Goal: Information Seeking & Learning: Learn about a topic

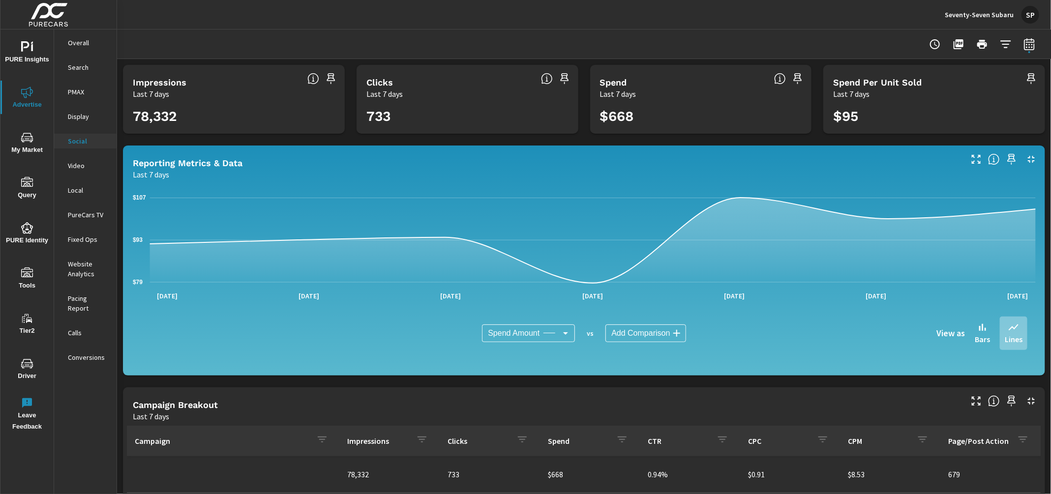
scroll to position [209, 0]
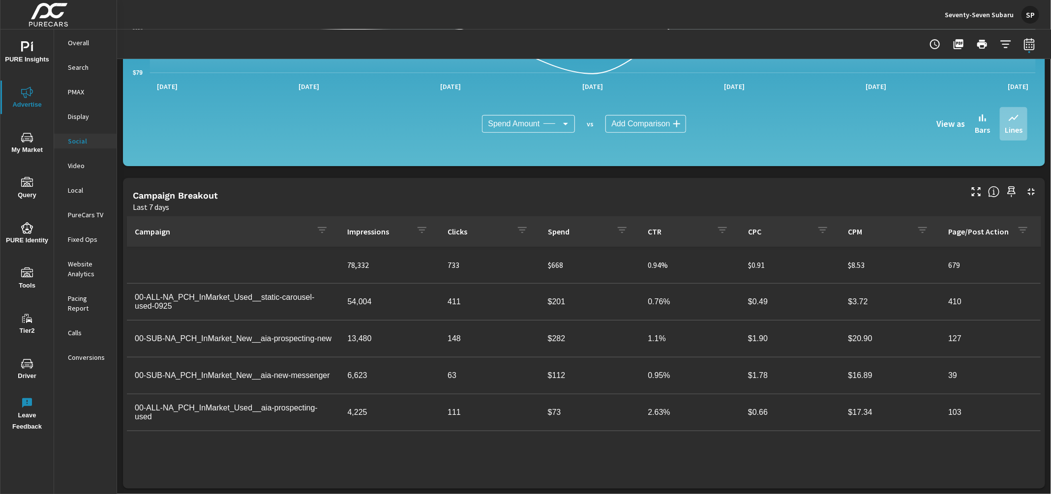
drag, startPoint x: 0, startPoint y: 0, endPoint x: 988, endPoint y: 17, distance: 988.3
click at [988, 17] on p "Seventy-Seven Subaru" at bounding box center [978, 14] width 69 height 9
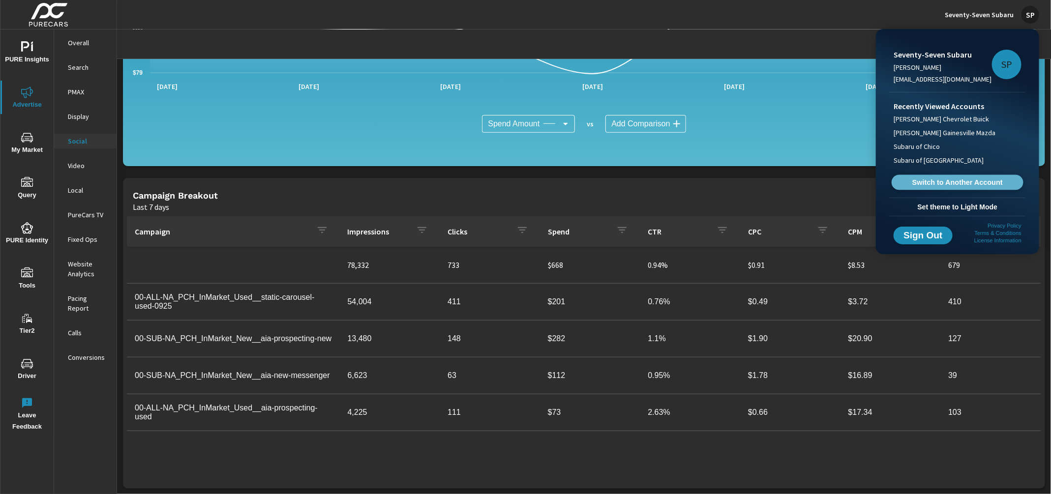
click at [933, 182] on span "Switch to Another Account" at bounding box center [957, 182] width 120 height 9
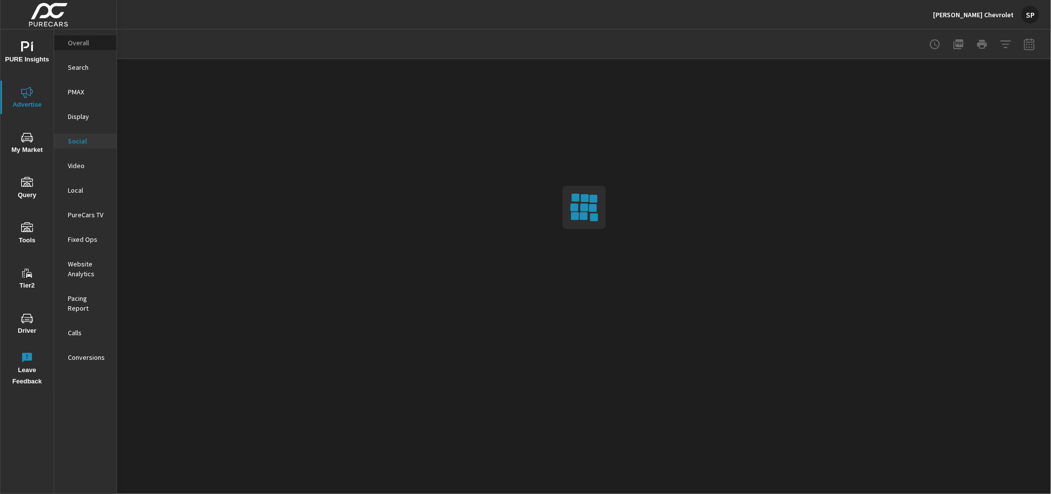
click at [71, 41] on p "Overall" at bounding box center [88, 43] width 41 height 10
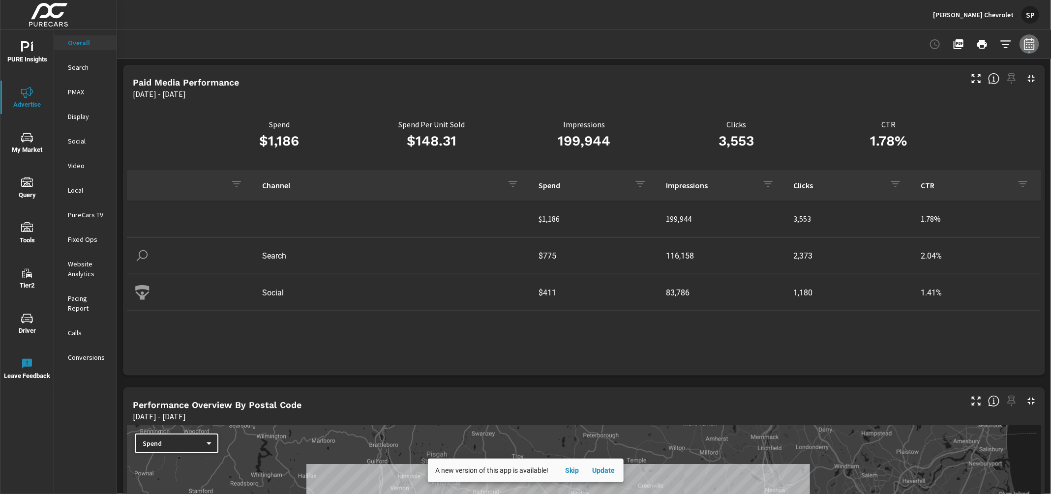
click at [1031, 46] on icon "button" at bounding box center [1029, 44] width 12 height 12
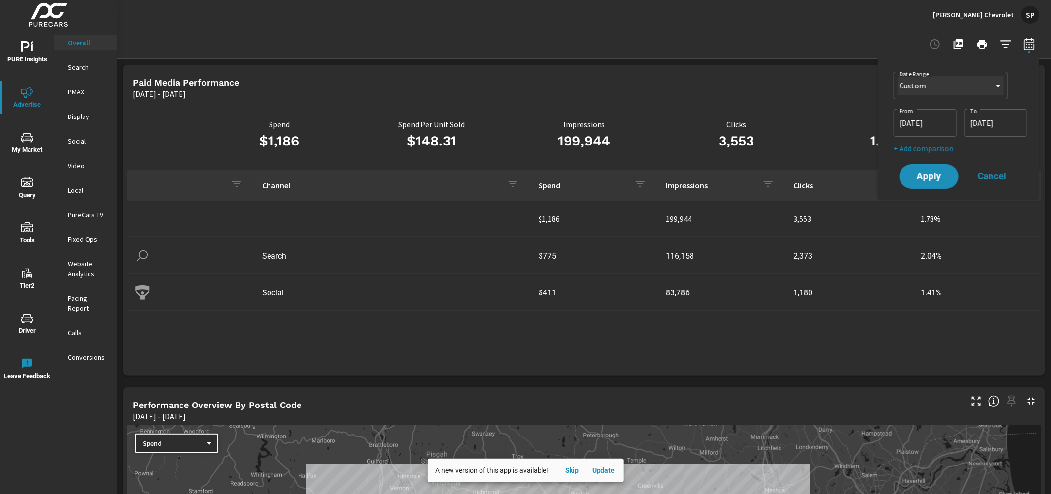
click at [967, 91] on select "Custom [DATE] Last week Last 7 days Last 14 days Last 30 days Last 45 days Last…" at bounding box center [950, 86] width 106 height 20
click at [897, 76] on select "Custom [DATE] Last week Last 7 days Last 14 days Last 30 days Last 45 days Last…" at bounding box center [950, 86] width 106 height 20
select select "Last 30 days"
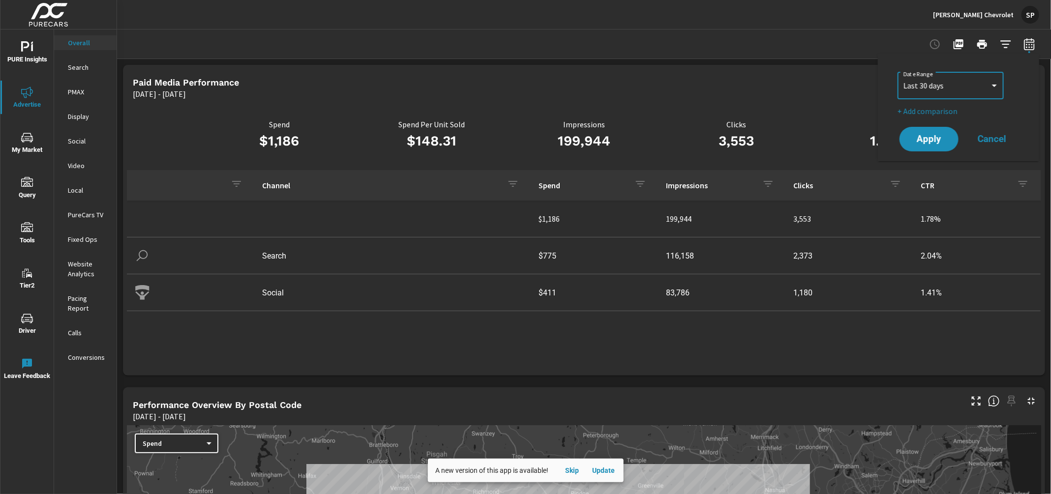
click at [926, 116] on p "+ Add comparison" at bounding box center [960, 111] width 126 height 12
select select "Previous period"
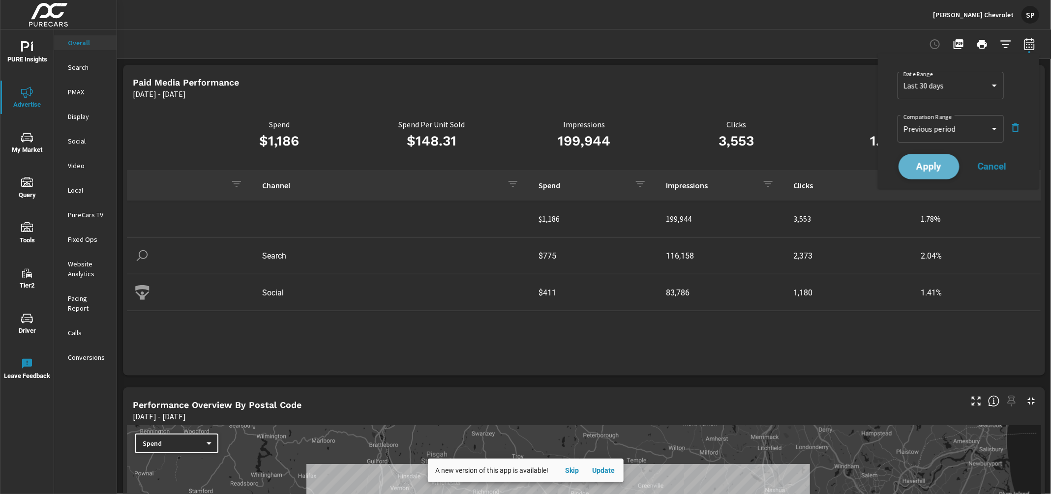
click at [923, 168] on span "Apply" at bounding box center [928, 166] width 40 height 9
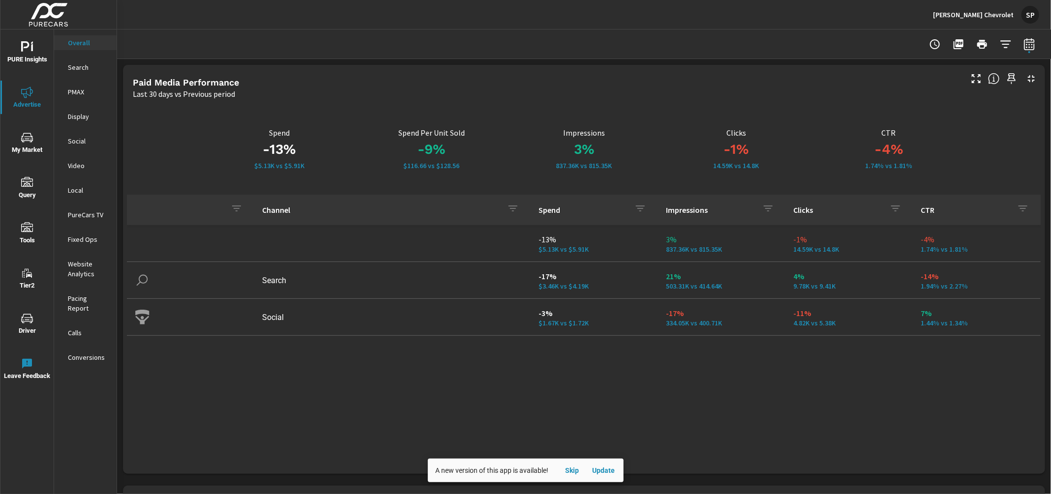
click at [29, 54] on span "PURE Insights" at bounding box center [26, 53] width 47 height 24
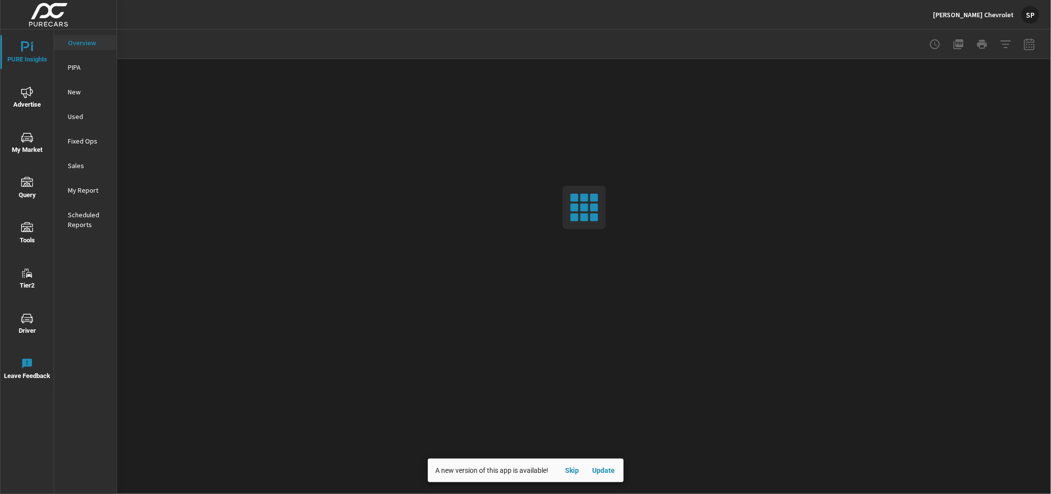
click at [81, 188] on p "My Report" at bounding box center [88, 190] width 41 height 10
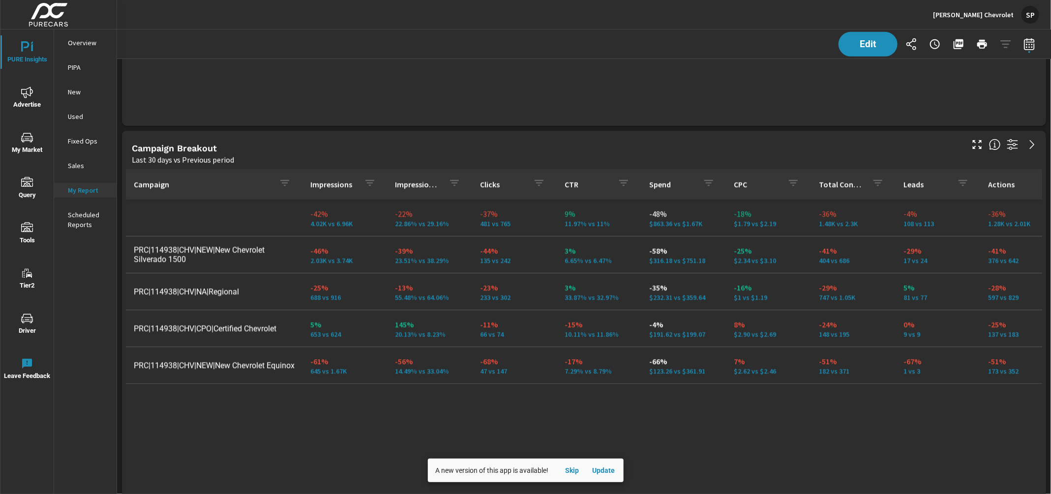
scroll to position [417, 0]
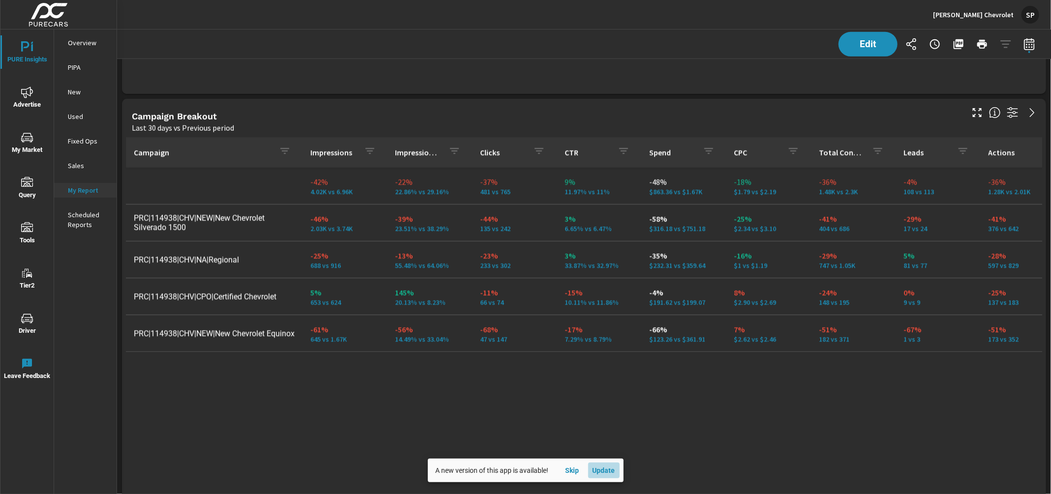
click at [612, 472] on span "Update" at bounding box center [604, 470] width 24 height 9
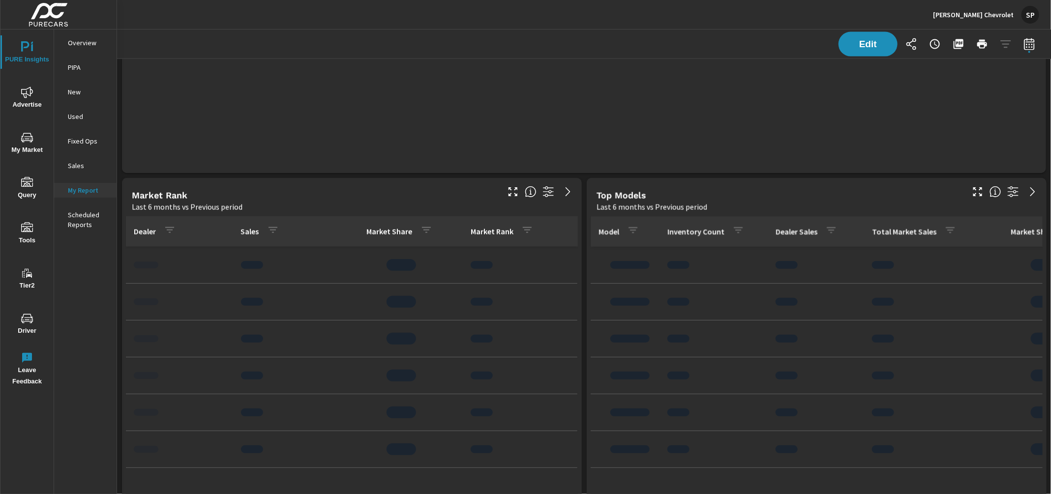
scroll to position [792, 0]
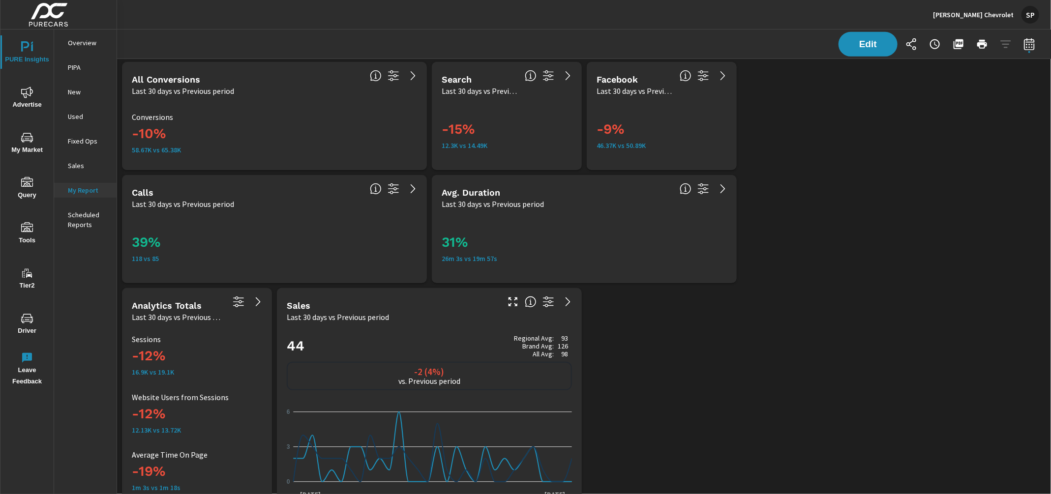
scroll to position [2382, 0]
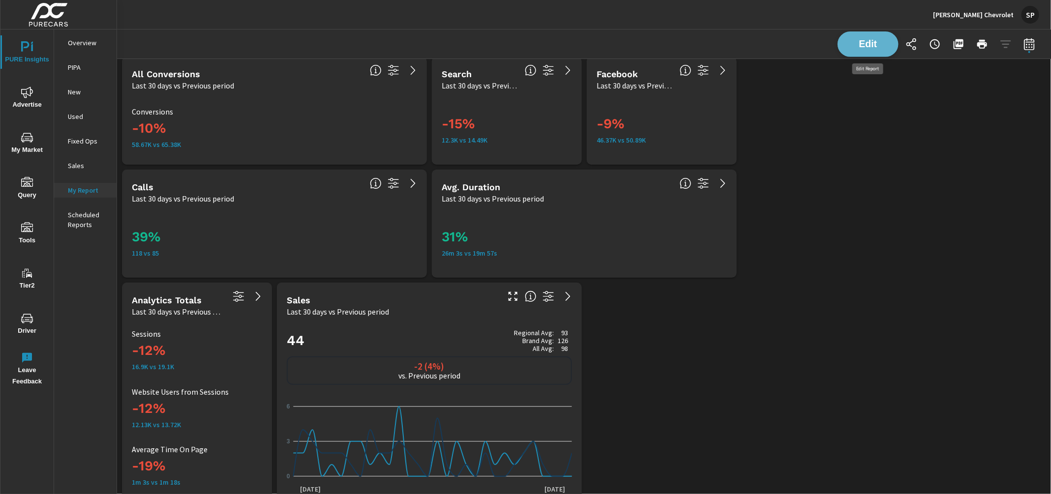
click at [868, 36] on button "Edit" at bounding box center [867, 44] width 61 height 26
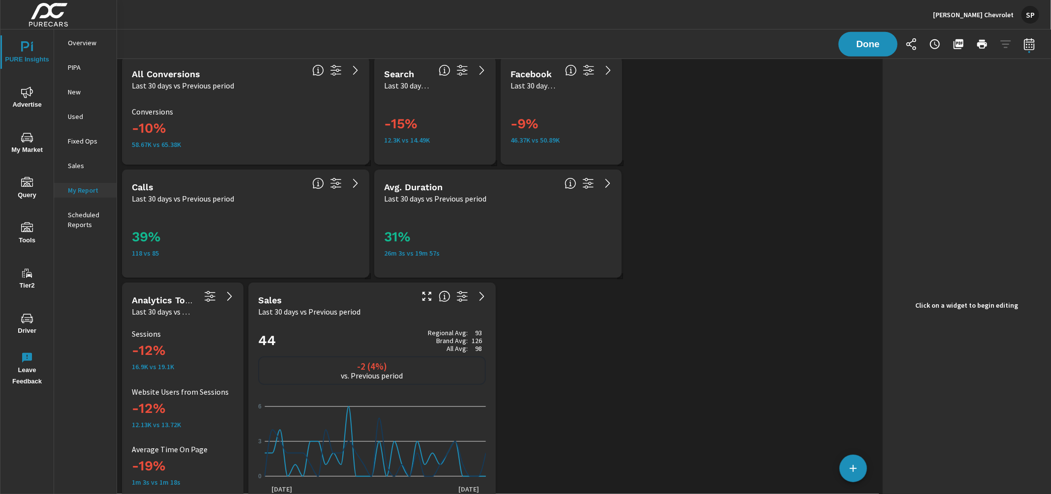
click at [373, 335] on h2 "44 Regional Avg: 93 Brand Avg: 126 All Avg: 98" at bounding box center [372, 341] width 228 height 24
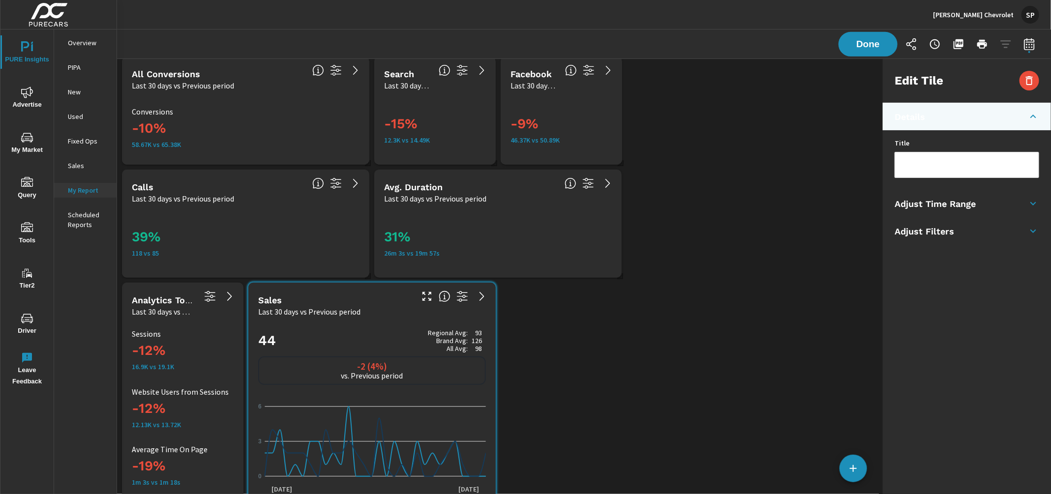
click at [959, 204] on h5 "Adjust Time Range" at bounding box center [934, 203] width 81 height 11
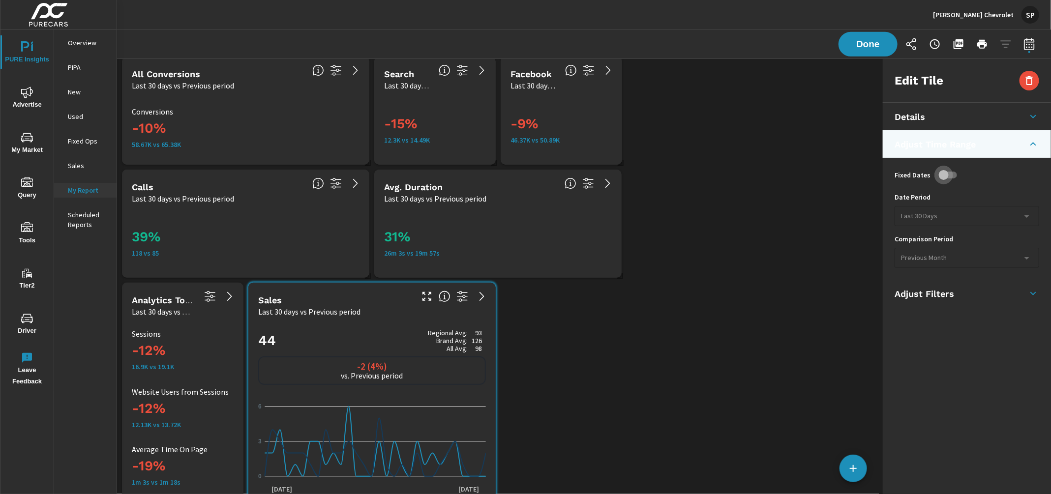
click at [948, 175] on input "checkbox" at bounding box center [943, 175] width 56 height 19
checkbox input "true"
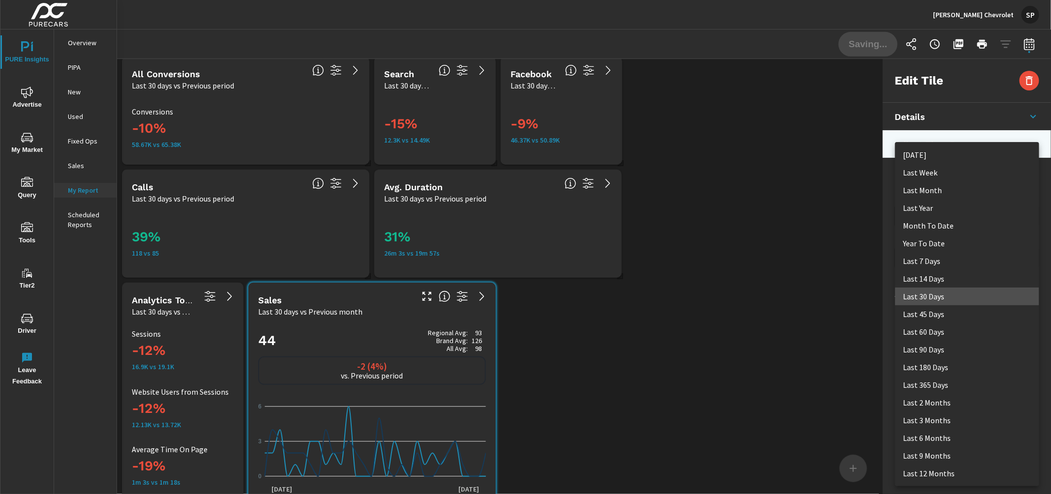
click at [938, 215] on body "PURE Insights Advertise My Market Query Tools Tier2 Driver Leave Feedback Overv…" at bounding box center [525, 247] width 1051 height 494
click at [925, 192] on li "Last Month" at bounding box center [967, 190] width 144 height 18
type input "lastMonth"
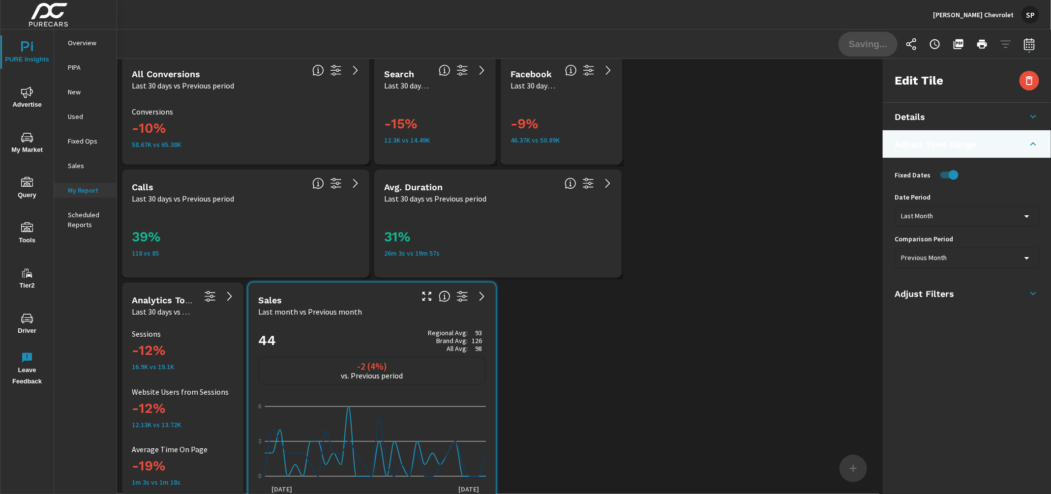
click at [927, 256] on body "PURE Insights Advertise My Market Query Tools Tier2 Driver Leave Feedback Overv…" at bounding box center [525, 247] width 1051 height 494
click at [927, 256] on div at bounding box center [525, 247] width 1051 height 494
click at [867, 45] on span "Done" at bounding box center [868, 43] width 40 height 9
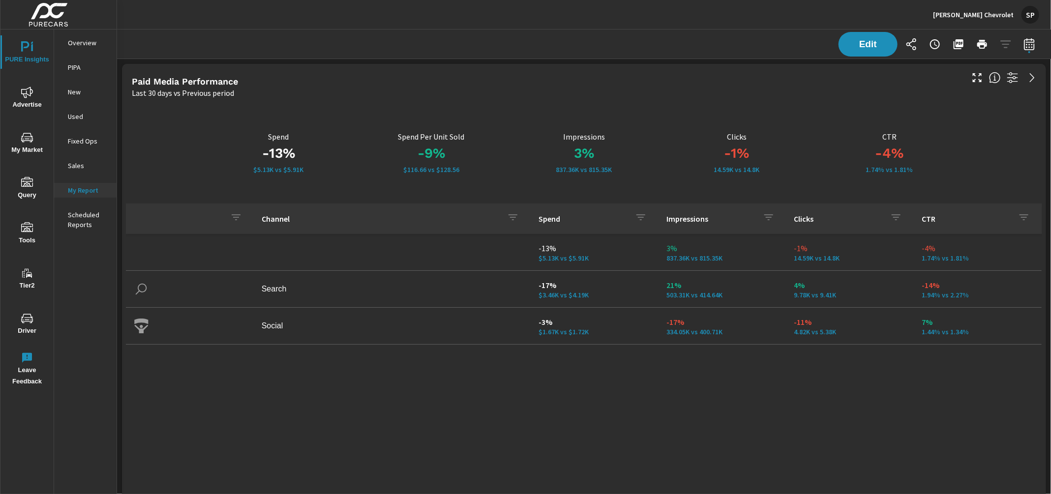
scroll to position [3736, 934]
click at [958, 47] on icon "button" at bounding box center [958, 44] width 10 height 10
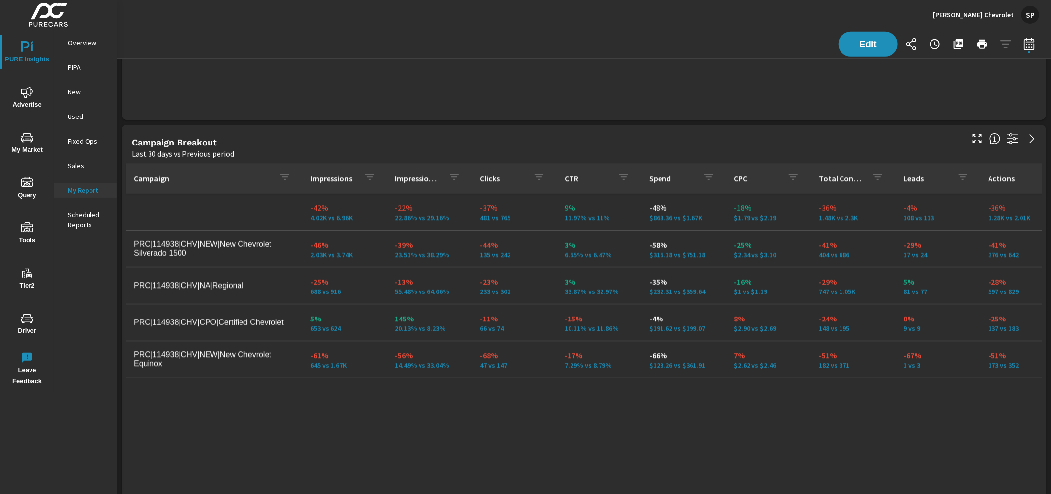
scroll to position [393, 0]
click at [26, 90] on icon "nav menu" at bounding box center [27, 93] width 12 height 12
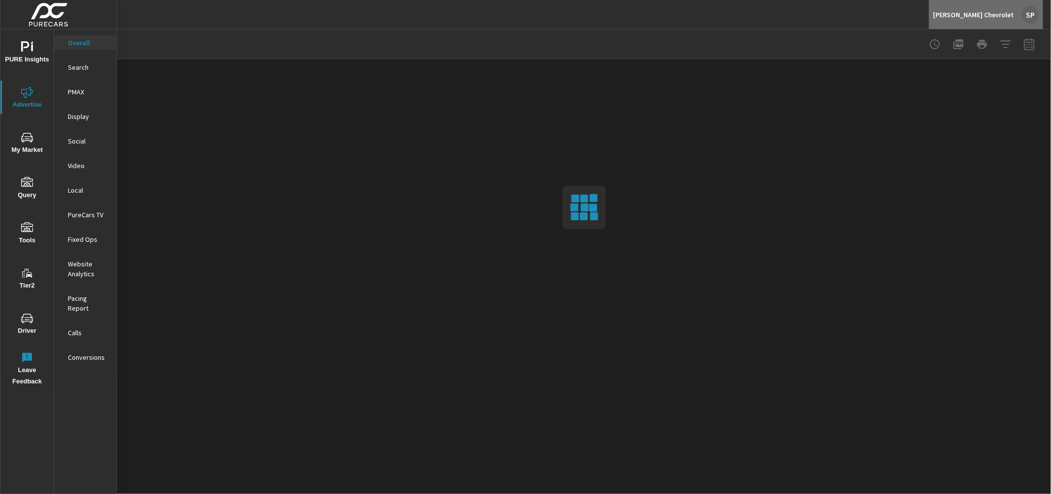
click at [1034, 14] on div "SP" at bounding box center [1030, 15] width 18 height 18
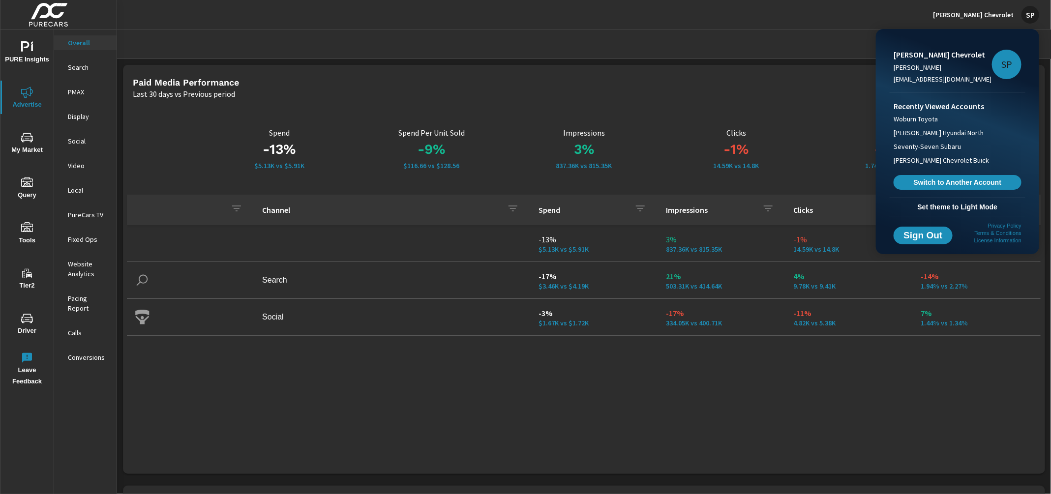
click at [943, 209] on span "Set theme to Light Mode" at bounding box center [957, 207] width 128 height 9
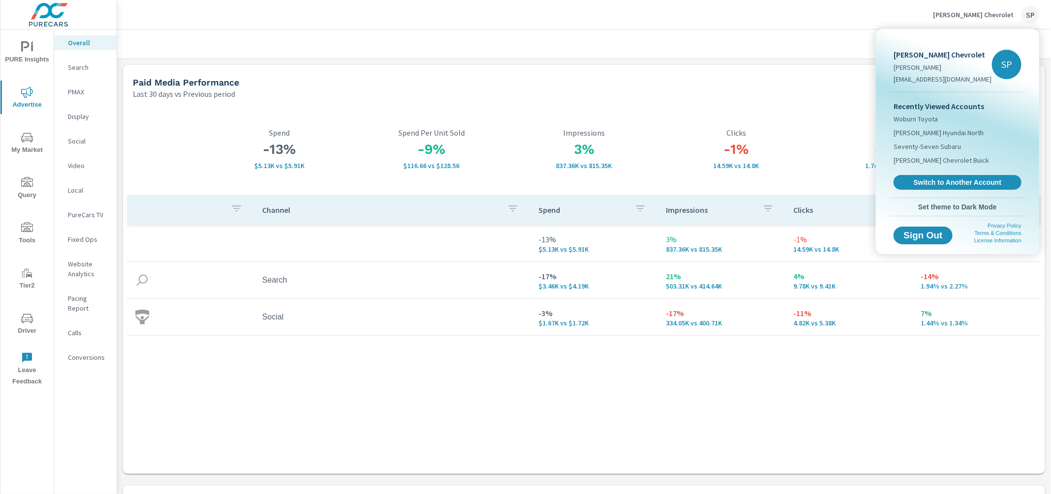
click at [76, 64] on div at bounding box center [525, 247] width 1051 height 494
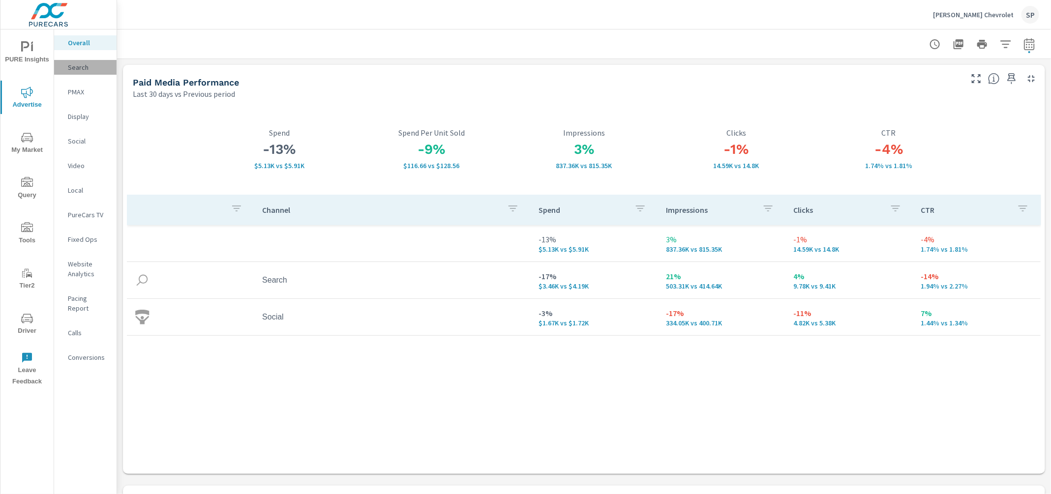
click at [74, 67] on p "Search" at bounding box center [88, 67] width 41 height 10
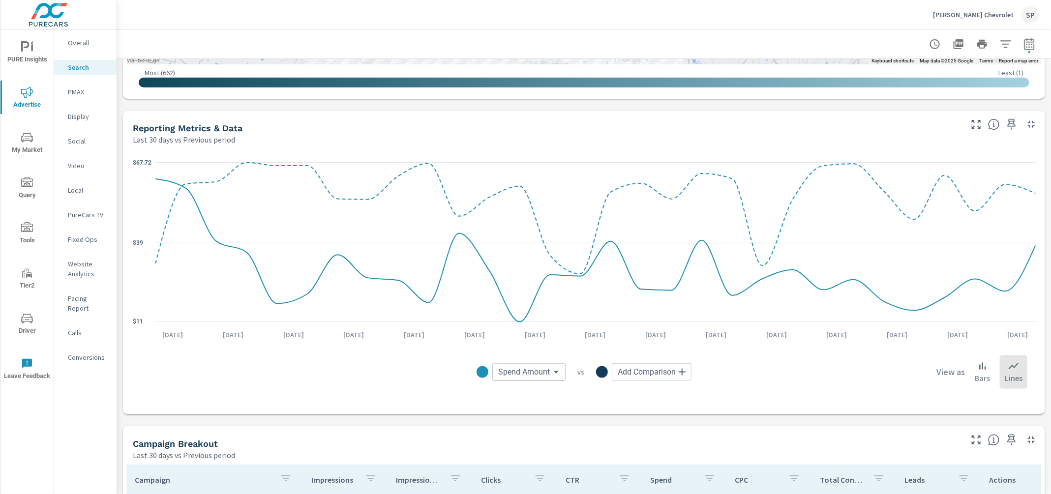
scroll to position [932, 0]
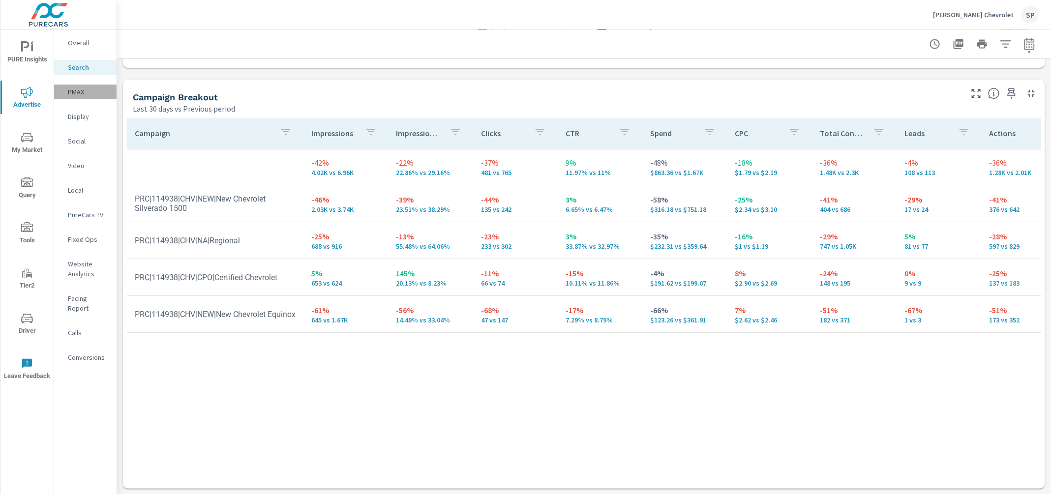
click at [73, 91] on p "PMAX" at bounding box center [88, 92] width 41 height 10
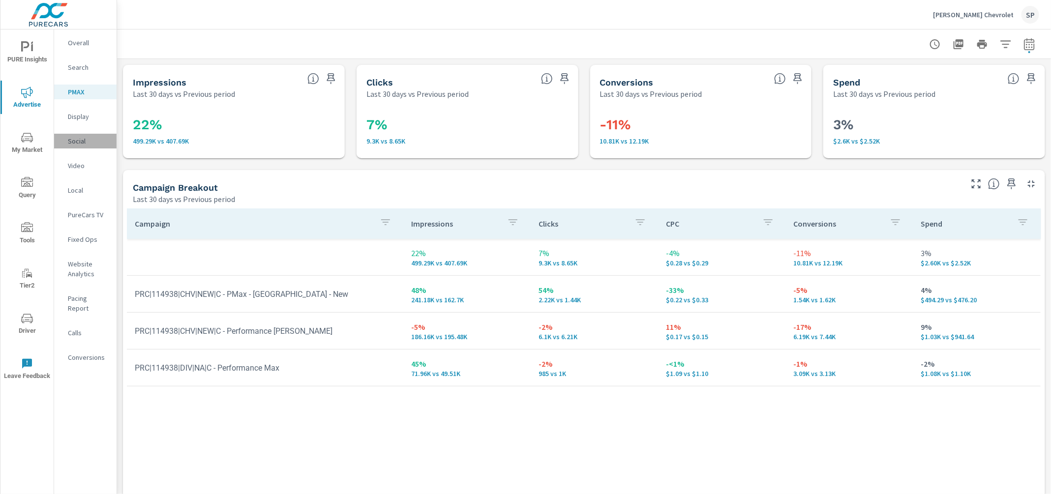
click at [77, 142] on p "Social" at bounding box center [88, 141] width 41 height 10
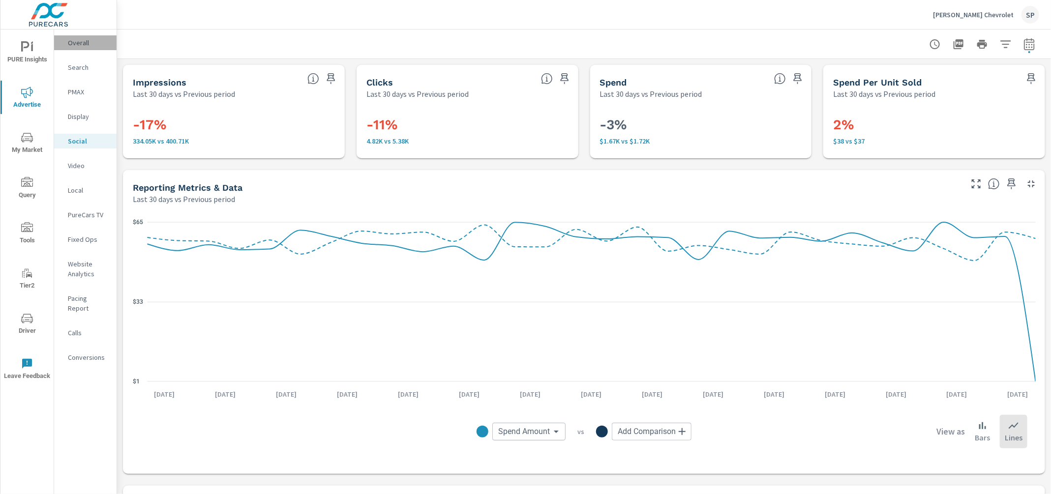
click at [87, 47] on p "Overall" at bounding box center [88, 43] width 41 height 10
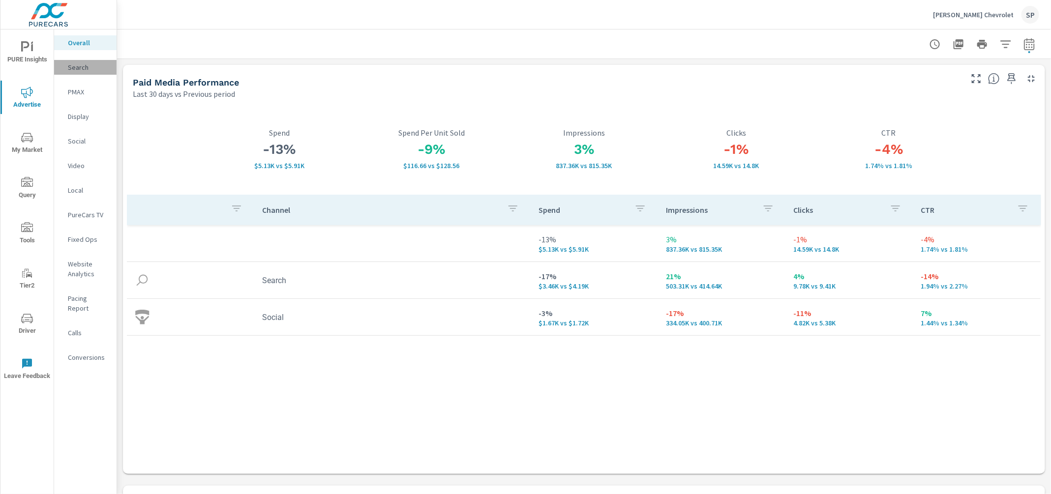
click at [76, 63] on p "Search" at bounding box center [88, 67] width 41 height 10
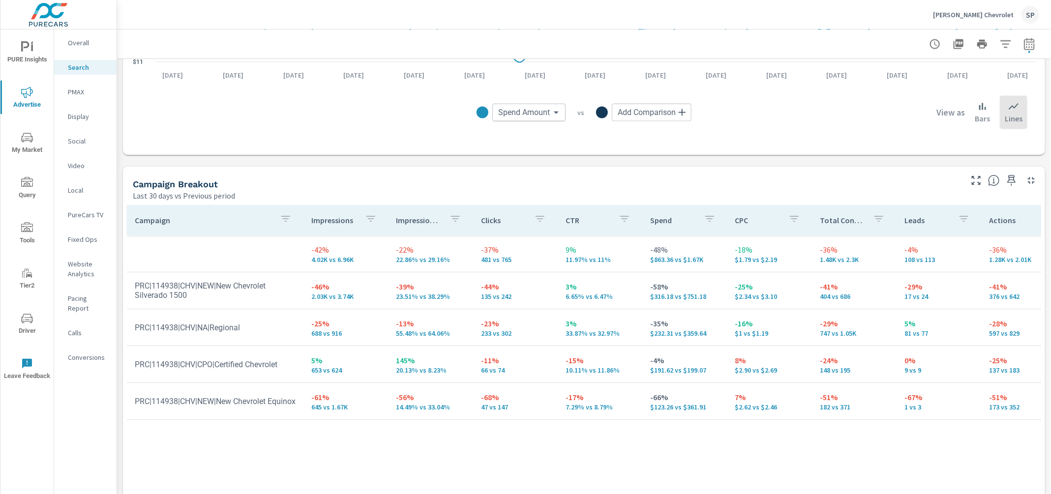
scroll to position [820, 0]
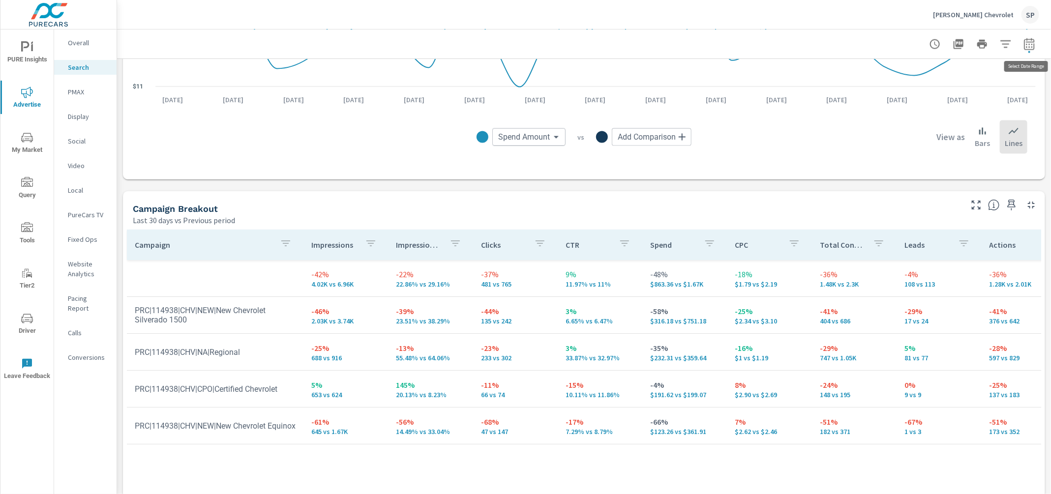
click at [1030, 47] on icon "button" at bounding box center [1029, 44] width 12 height 12
select select "Last 30 days"
select select "Previous period"
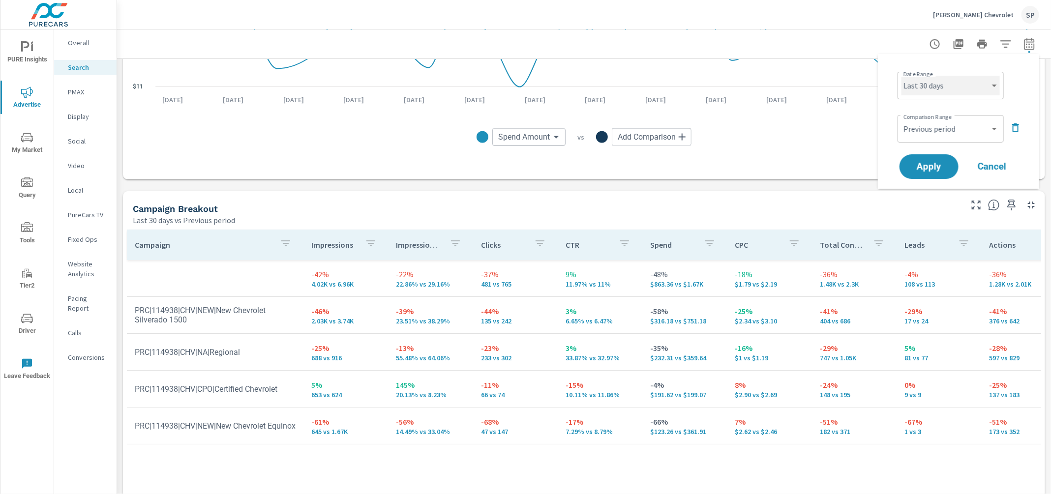
click at [947, 88] on select "Custom [DATE] Last week Last 7 days Last 14 days Last 30 days Last 45 days Last…" at bounding box center [950, 86] width 98 height 20
click at [901, 76] on select "Custom [DATE] Last week Last 7 days Last 14 days Last 30 days Last 45 days Last…" at bounding box center [950, 86] width 98 height 20
select select "Month to date"
click at [941, 119] on select "Custom Previous period Previous month Previous year" at bounding box center [950, 129] width 98 height 20
click at [901, 119] on select "Custom Previous period Previous month Previous year" at bounding box center [950, 129] width 98 height 20
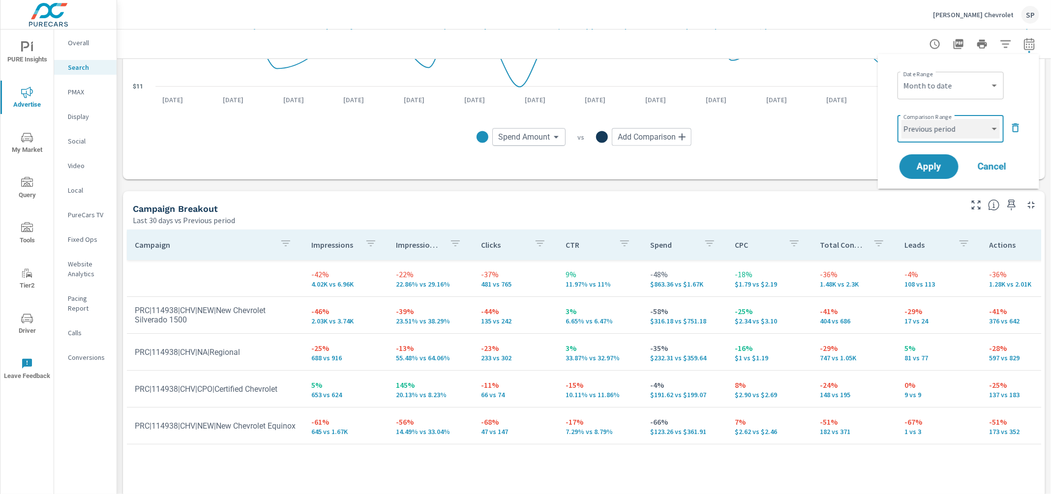
select select "Previous month"
click at [933, 166] on span "Apply" at bounding box center [928, 166] width 40 height 9
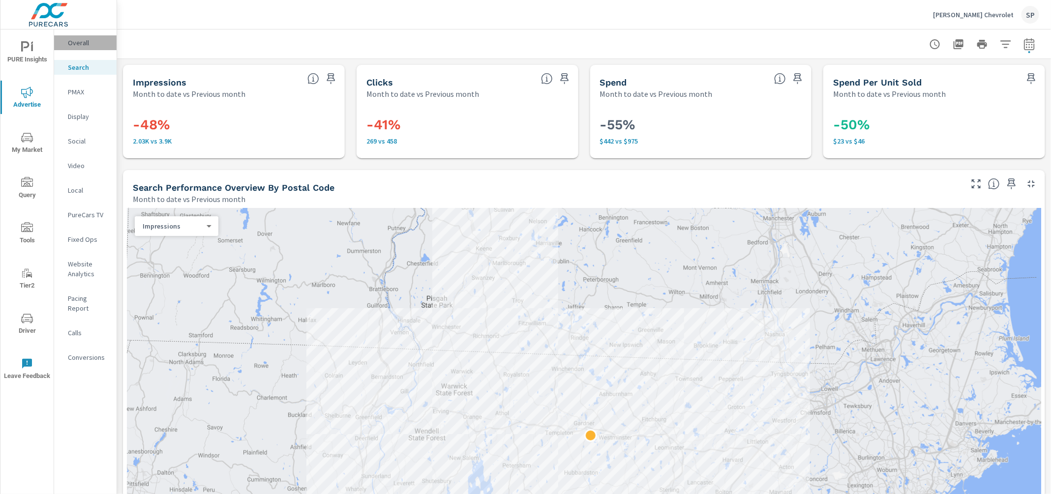
click at [87, 38] on p "Overall" at bounding box center [88, 43] width 41 height 10
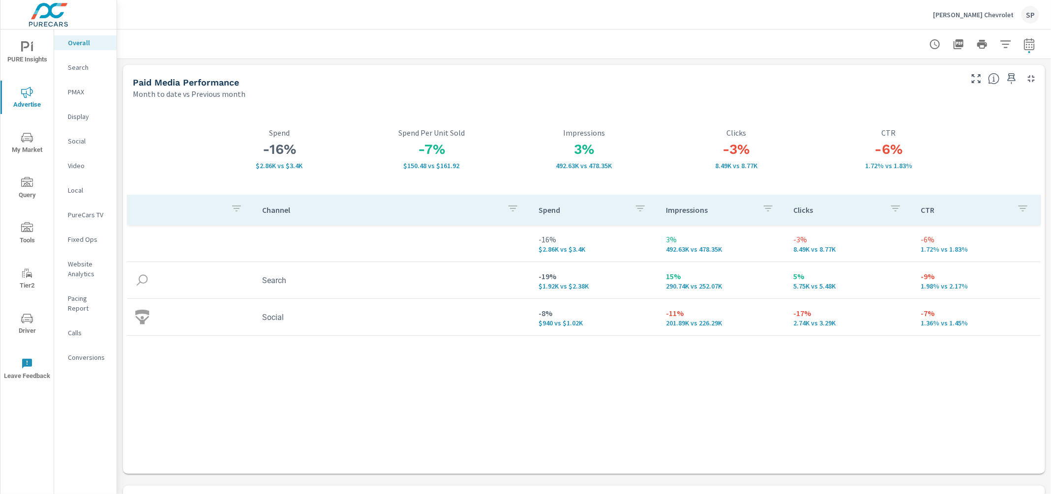
click at [81, 67] on p "Search" at bounding box center [88, 67] width 41 height 10
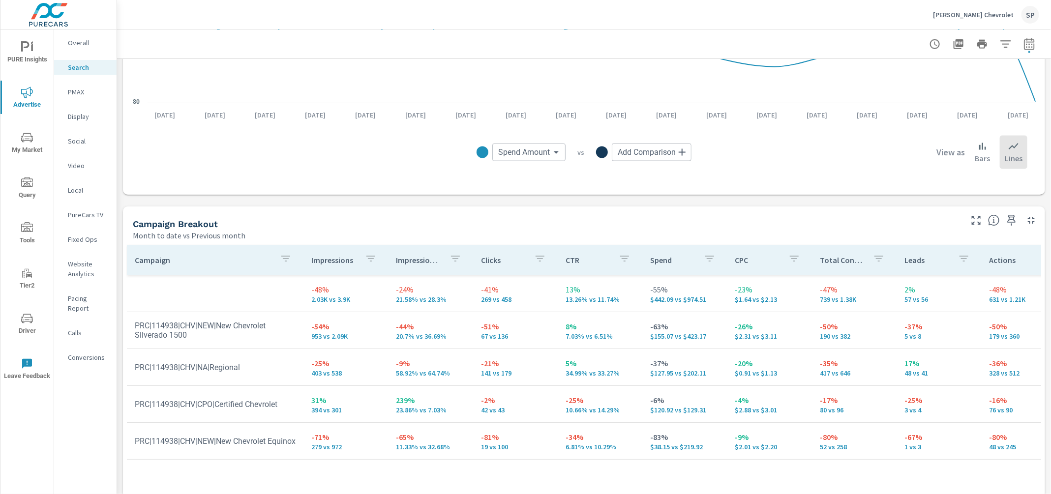
scroll to position [804, 0]
click at [76, 88] on p "PMAX" at bounding box center [88, 92] width 41 height 10
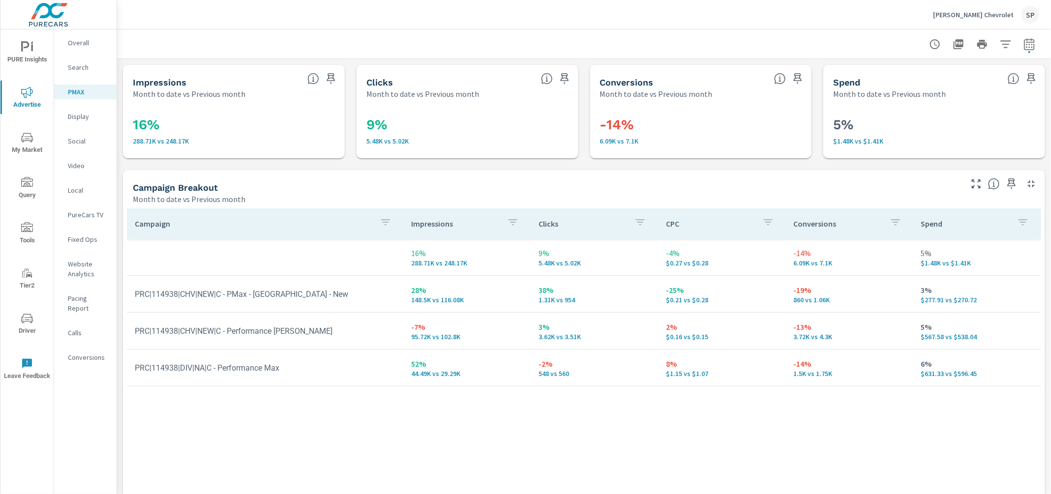
click at [79, 140] on p "Social" at bounding box center [88, 141] width 41 height 10
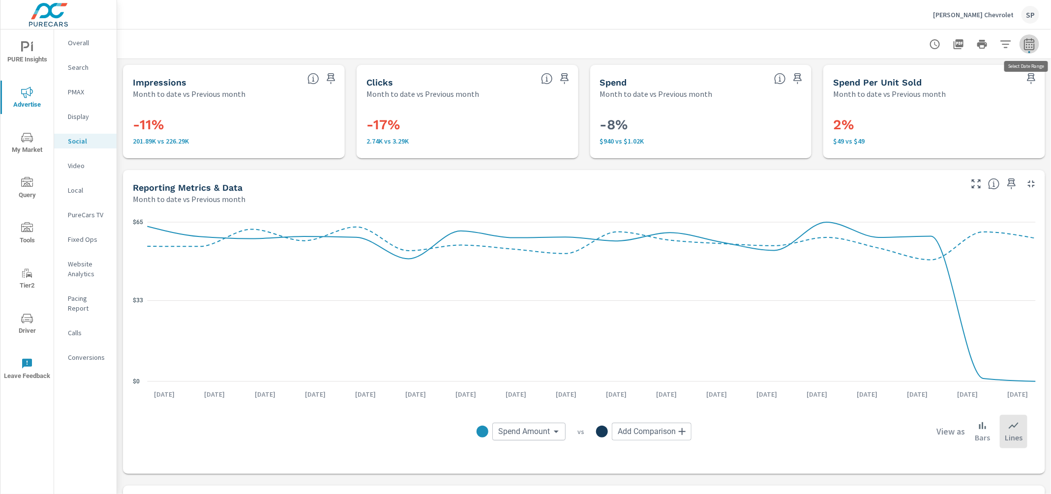
click at [1032, 42] on icon "button" at bounding box center [1029, 44] width 10 height 12
select select "Month to date"
select select "Previous month"
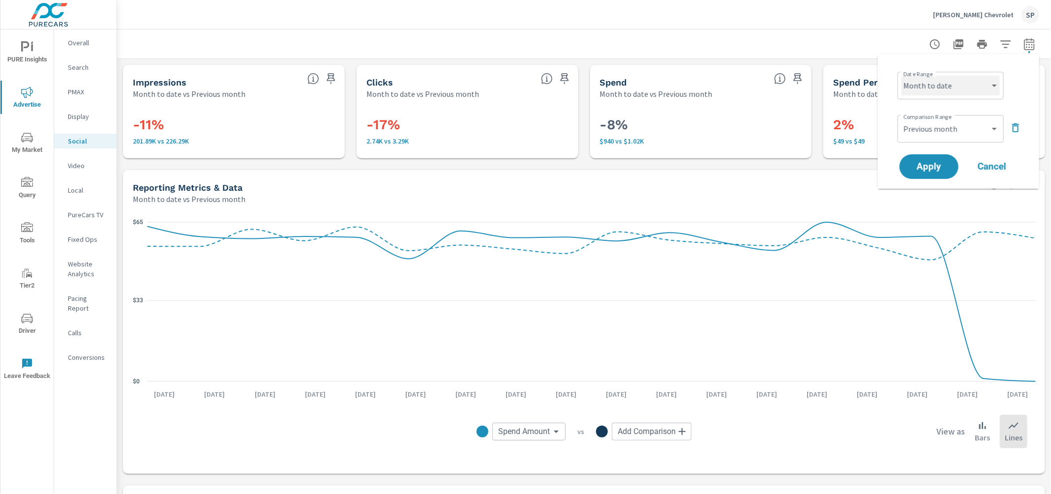
click at [939, 86] on select "Custom [DATE] Last week Last 7 days Last 14 days Last 30 days Last 45 days Last…" at bounding box center [950, 86] width 98 height 20
click at [901, 76] on select "Custom [DATE] Last week Last 7 days Last 14 days Last 30 days Last 45 days Last…" at bounding box center [950, 86] width 98 height 20
select select "Last 30 days"
click at [937, 130] on select "Custom Previous period Previous month Previous year" at bounding box center [950, 129] width 98 height 20
click at [901, 119] on select "Custom Previous period Previous month Previous year" at bounding box center [950, 129] width 98 height 20
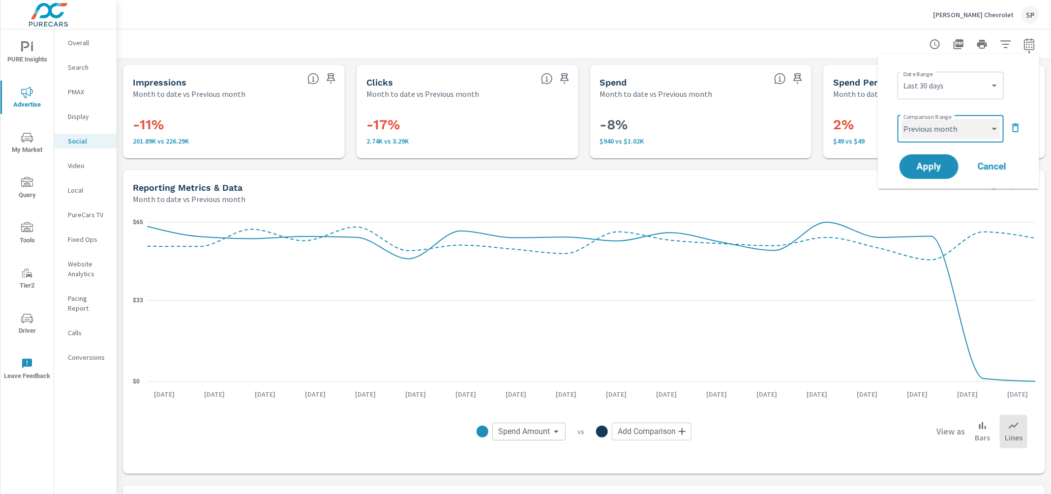
select select "Previous period"
click at [935, 167] on span "Apply" at bounding box center [928, 166] width 40 height 9
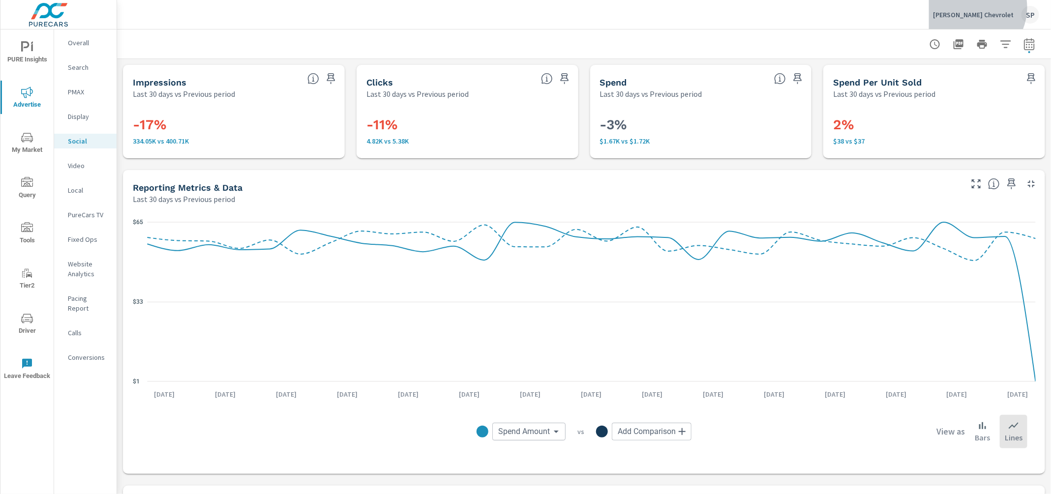
click at [990, 7] on div "[PERSON_NAME] Chevrolet SP" at bounding box center [986, 15] width 106 height 18
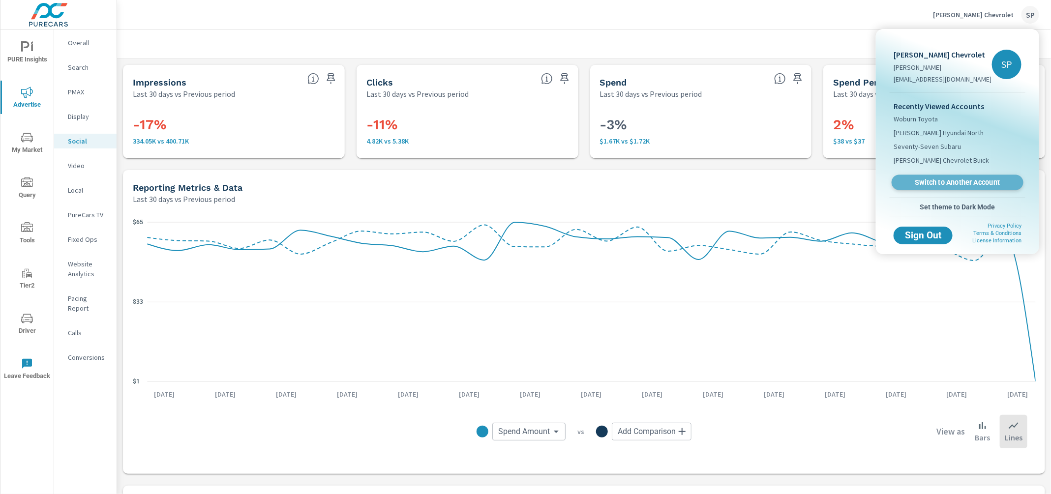
click at [963, 181] on span "Switch to Another Account" at bounding box center [957, 182] width 120 height 9
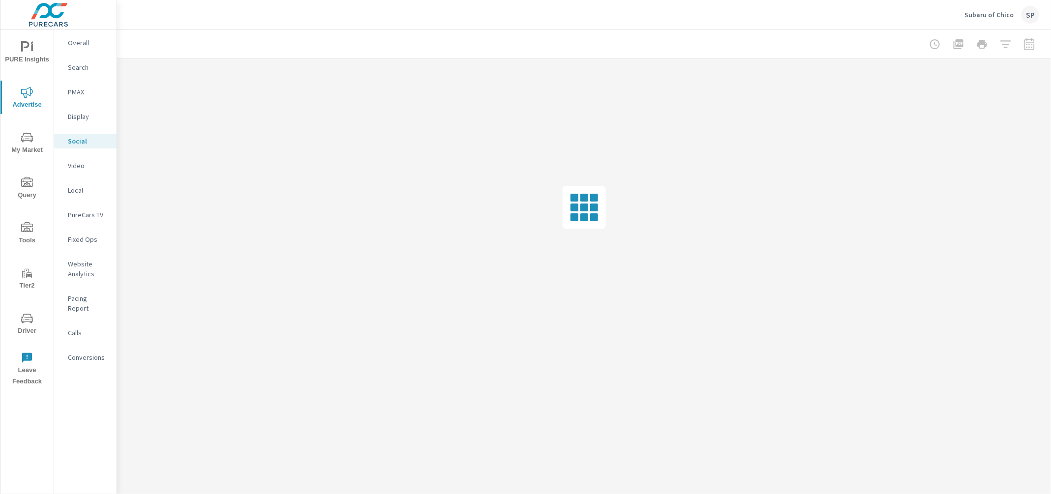
click at [80, 42] on p "Overall" at bounding box center [88, 43] width 41 height 10
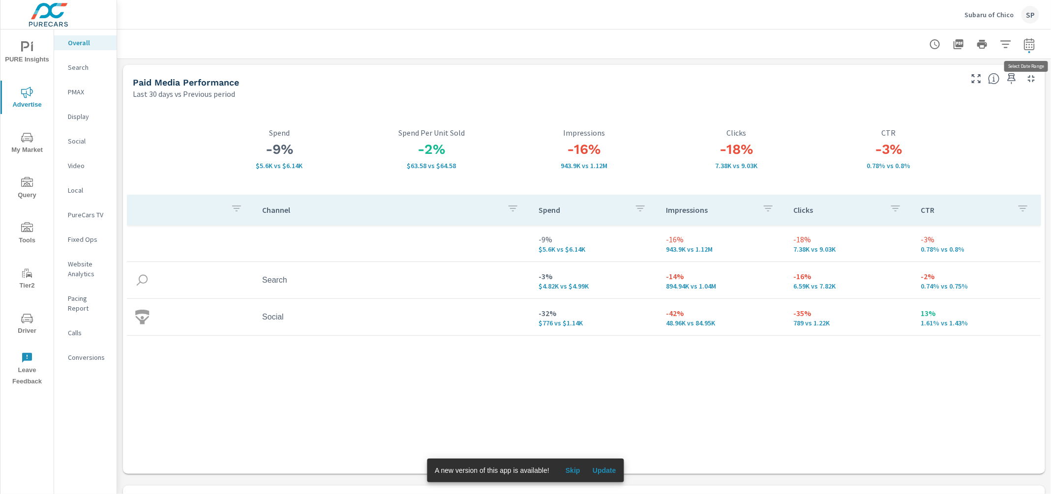
click at [1032, 47] on icon "button" at bounding box center [1029, 44] width 12 height 12
select select "Last 30 days"
select select "Previous period"
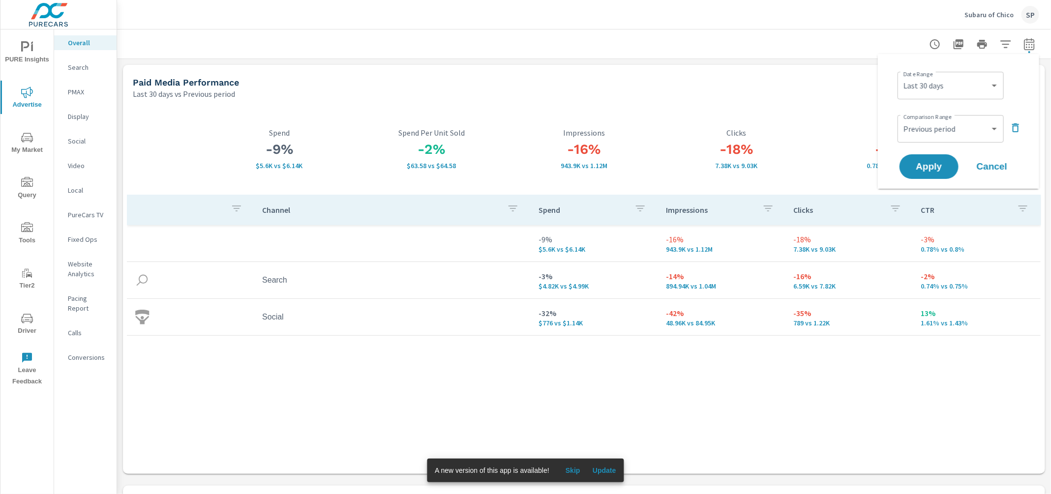
click at [818, 45] on div at bounding box center [584, 43] width 910 height 29
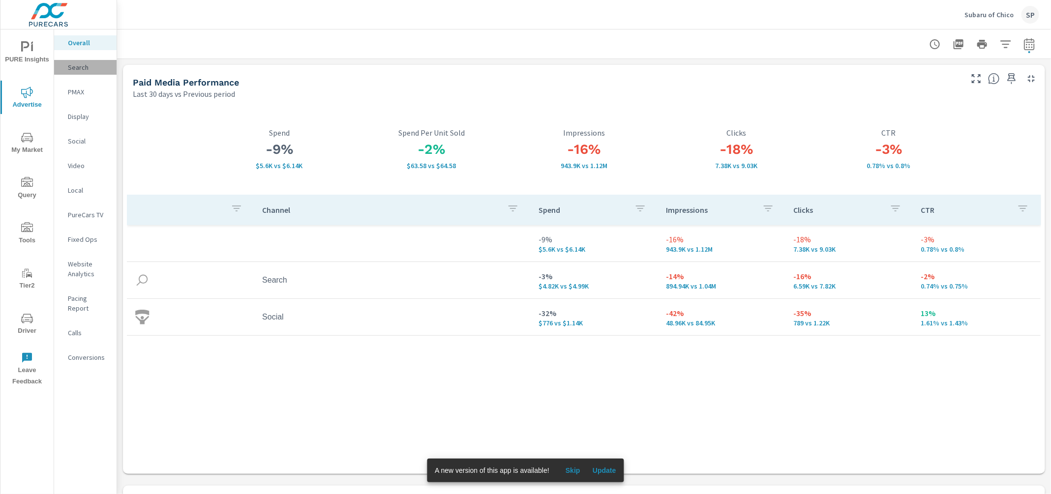
click at [80, 67] on p "Search" at bounding box center [88, 67] width 41 height 10
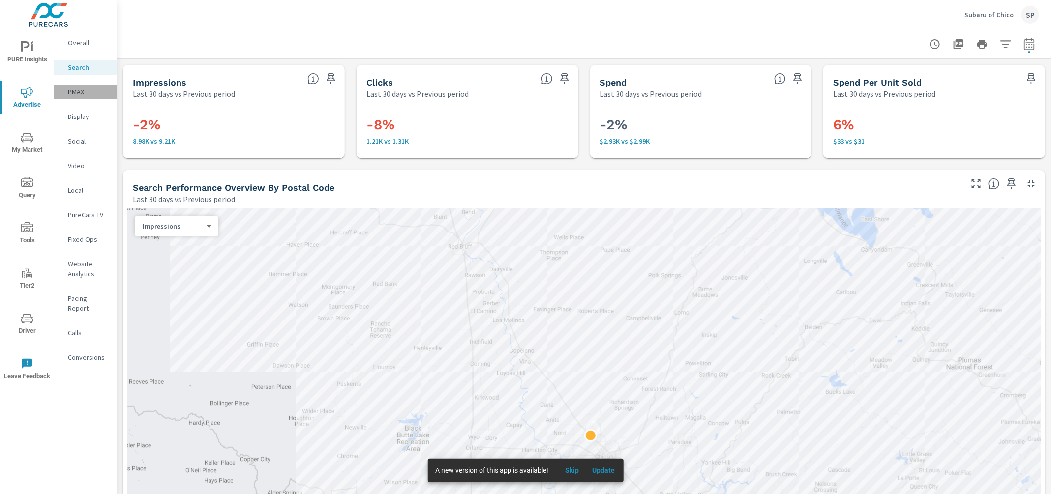
click at [78, 90] on p "PMAX" at bounding box center [88, 92] width 41 height 10
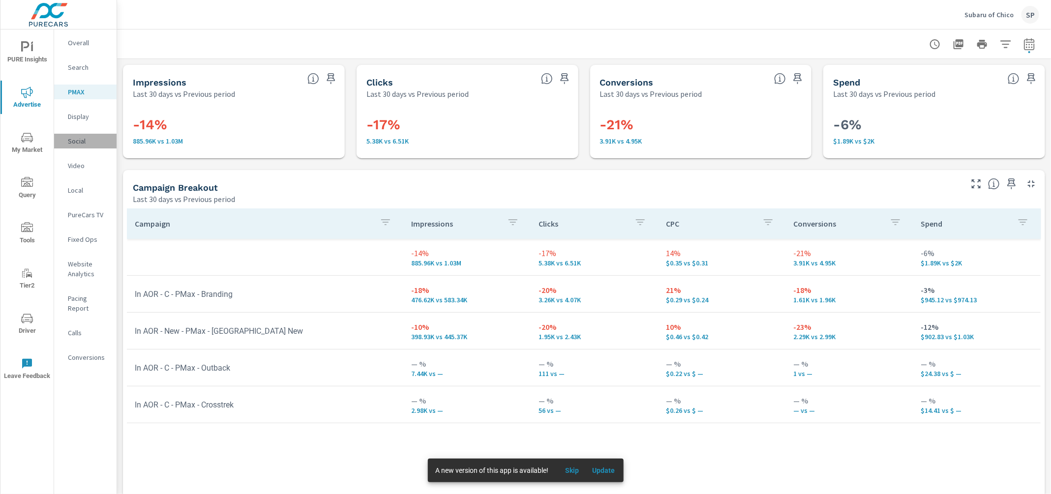
click at [76, 141] on p "Social" at bounding box center [88, 141] width 41 height 10
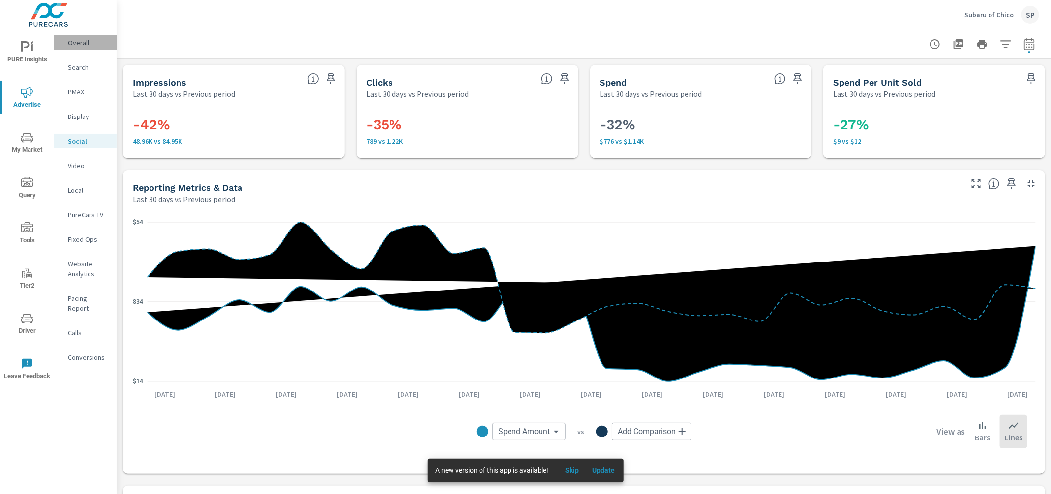
click at [76, 40] on p "Overall" at bounding box center [88, 43] width 41 height 10
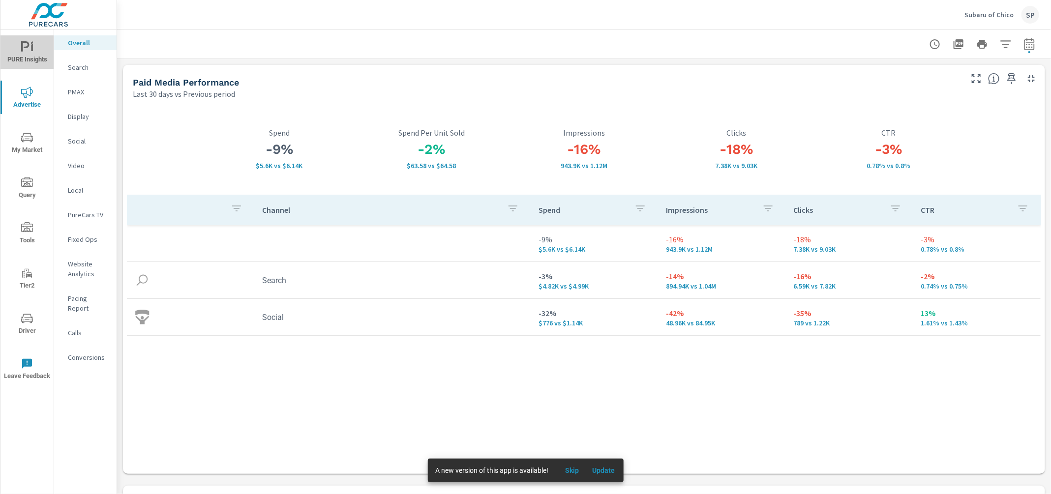
click at [32, 55] on span "PURE Insights" at bounding box center [26, 53] width 47 height 24
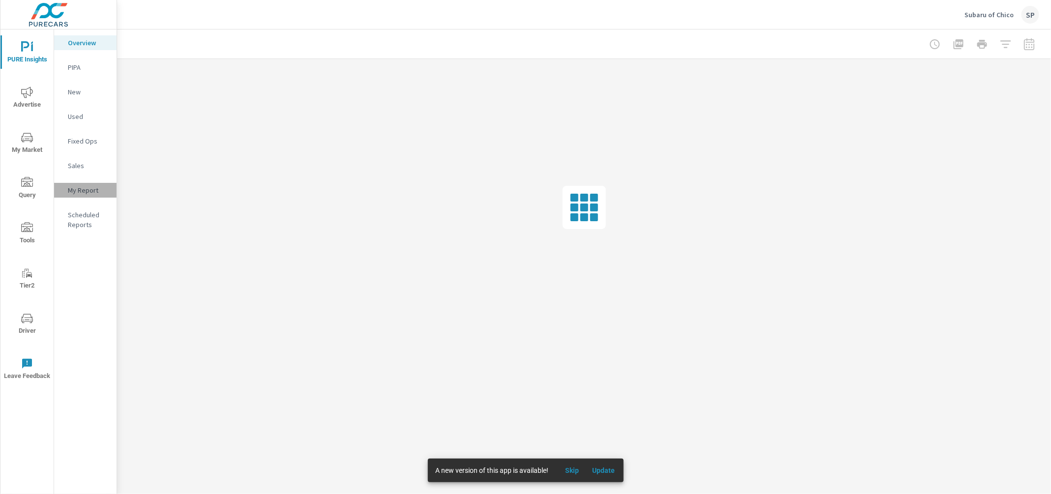
click at [87, 188] on p "My Report" at bounding box center [88, 190] width 41 height 10
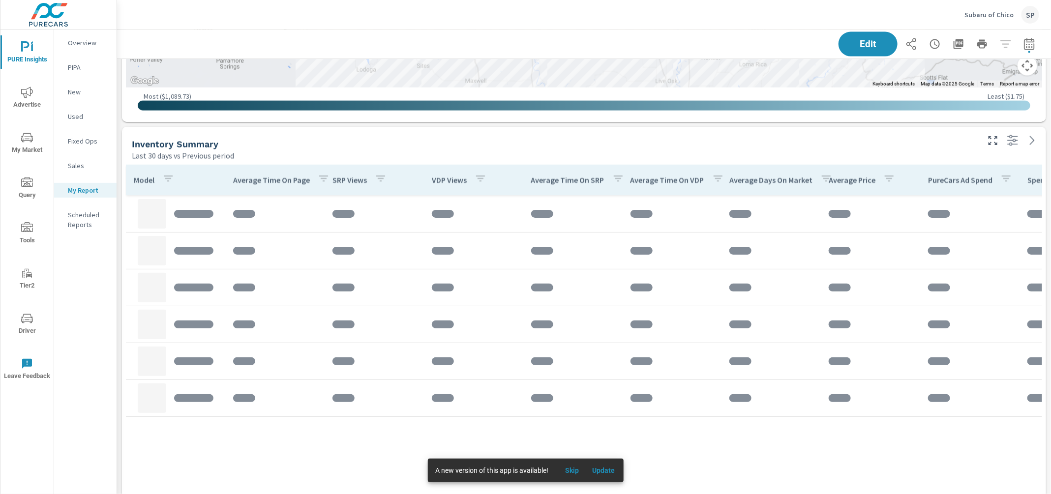
scroll to position [966, 0]
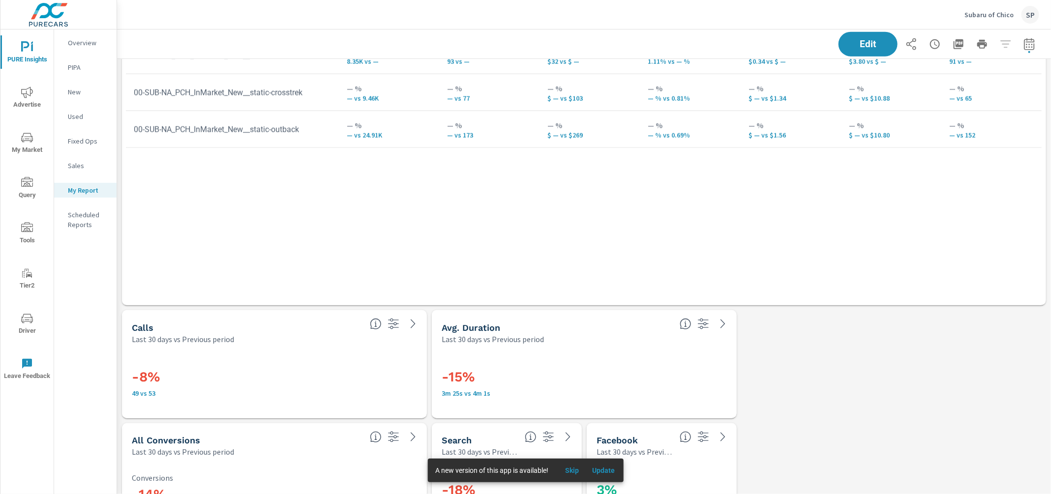
scroll to position [2803, 0]
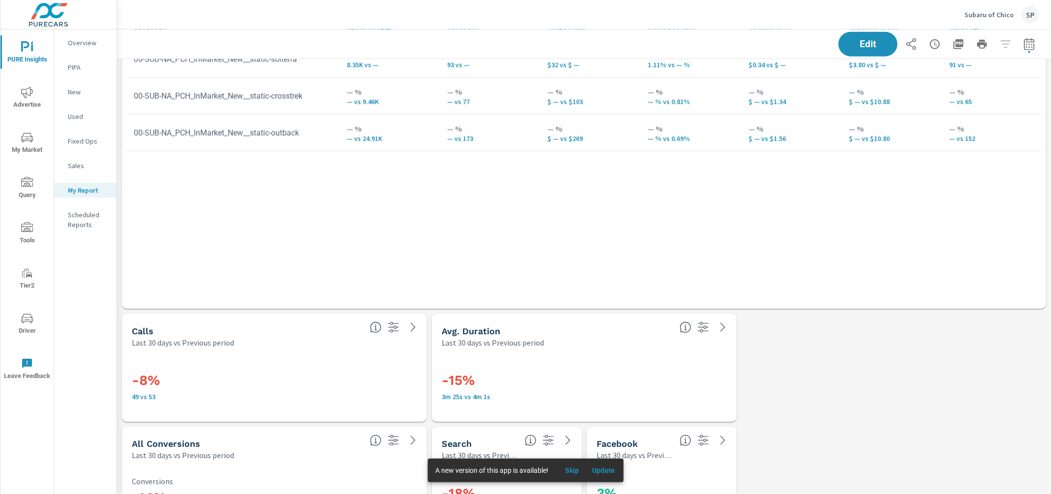
click at [25, 39] on button "PURE Insights" at bounding box center [26, 51] width 53 height 33
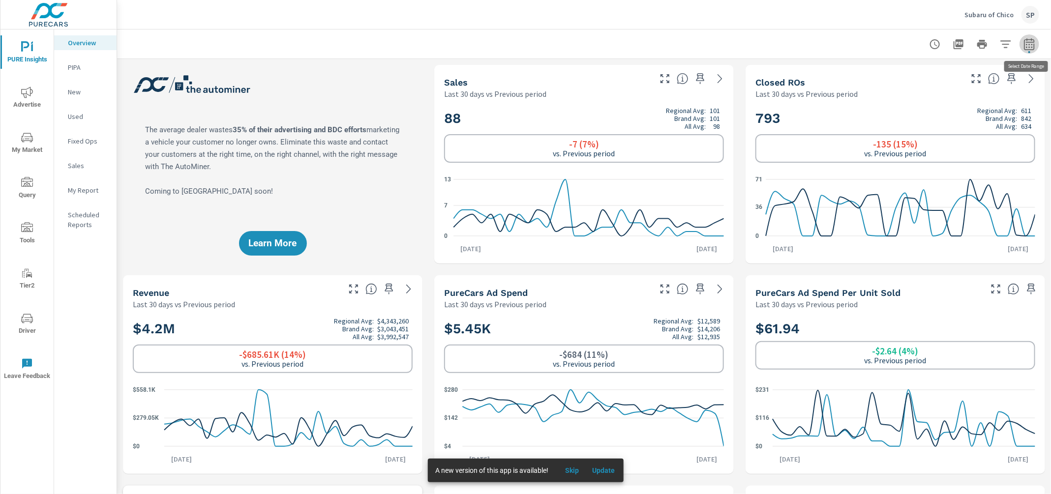
click at [1030, 47] on icon "button" at bounding box center [1029, 44] width 12 height 12
select select "Last 30 days"
select select "Previous period"
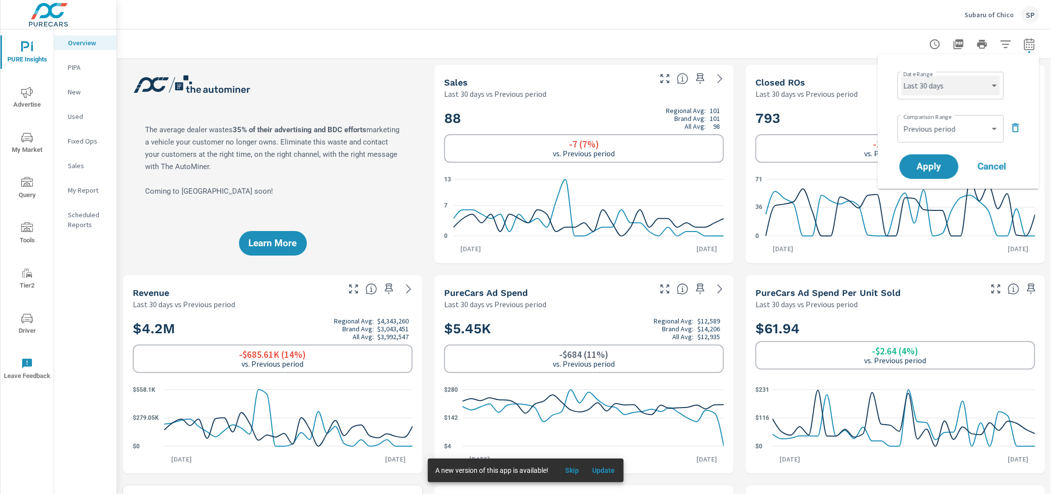
click at [949, 87] on select "Custom Yesterday Last week Last 7 days Last 14 days Last 30 days Last 45 days L…" at bounding box center [950, 86] width 98 height 20
click at [901, 76] on select "Custom Yesterday Last week Last 7 days Last 14 days Last 30 days Last 45 days L…" at bounding box center [950, 86] width 98 height 20
select select "Last month"
click at [945, 128] on select "Custom Previous period Previous month Previous year" at bounding box center [950, 129] width 98 height 20
click at [901, 119] on select "Custom Previous period Previous month Previous year" at bounding box center [950, 129] width 98 height 20
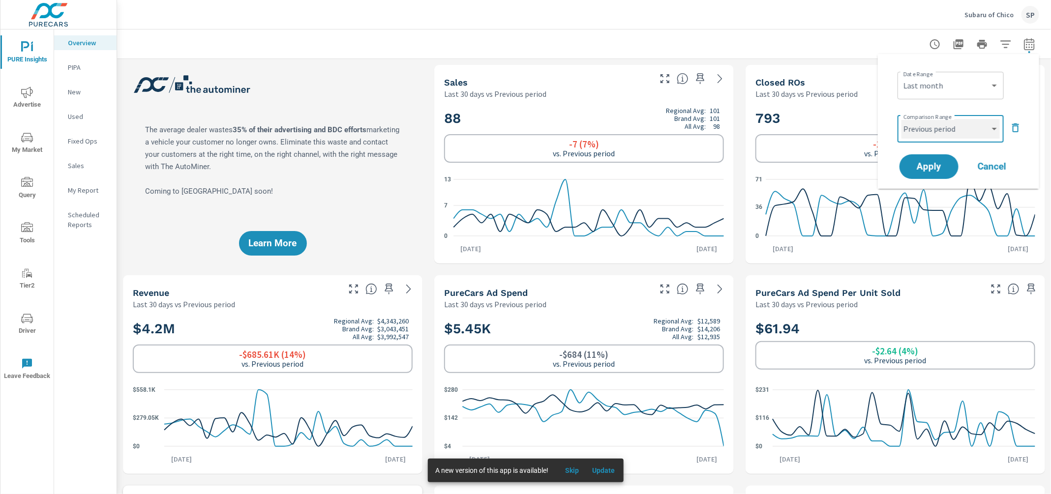
select select "Previous month"
click at [934, 171] on span "Apply" at bounding box center [928, 166] width 40 height 9
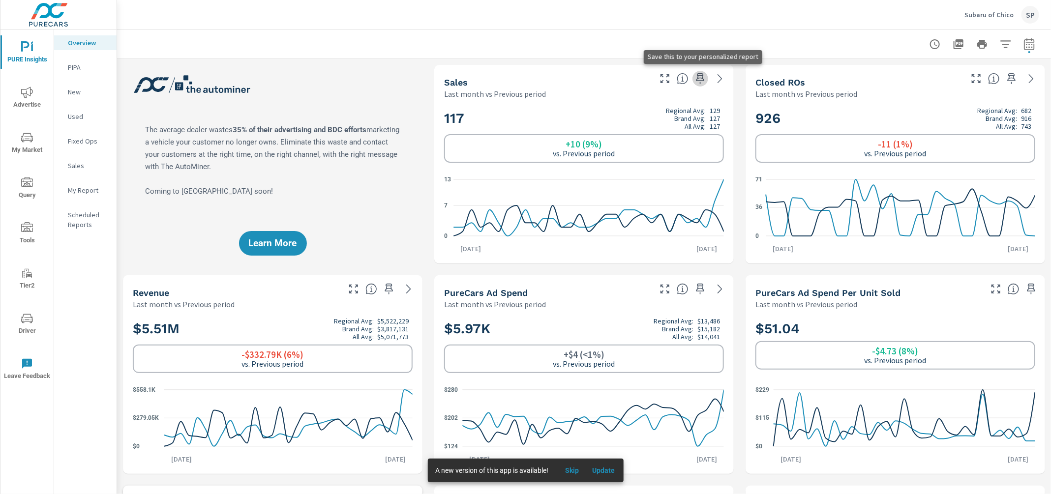
click at [701, 77] on icon "button" at bounding box center [700, 79] width 12 height 12
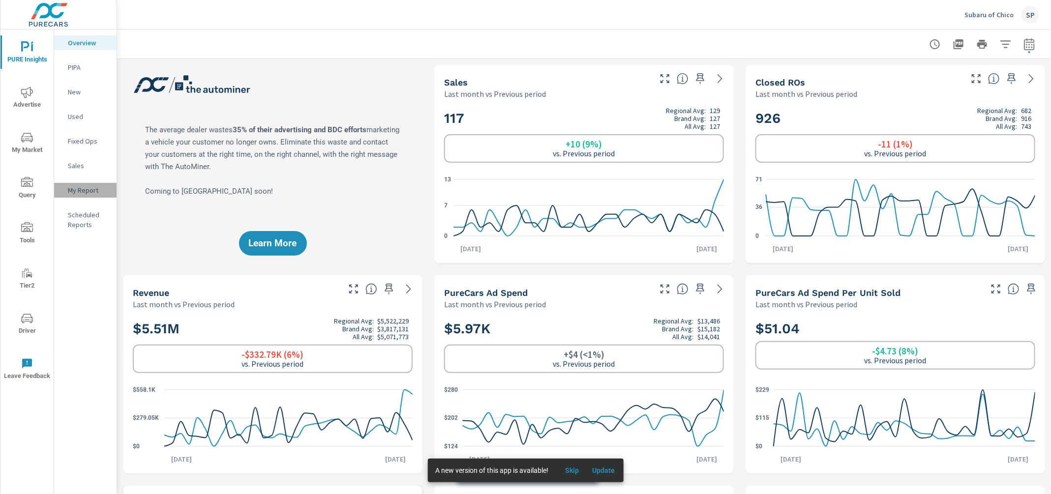
click at [79, 185] on p "My Report" at bounding box center [88, 190] width 41 height 10
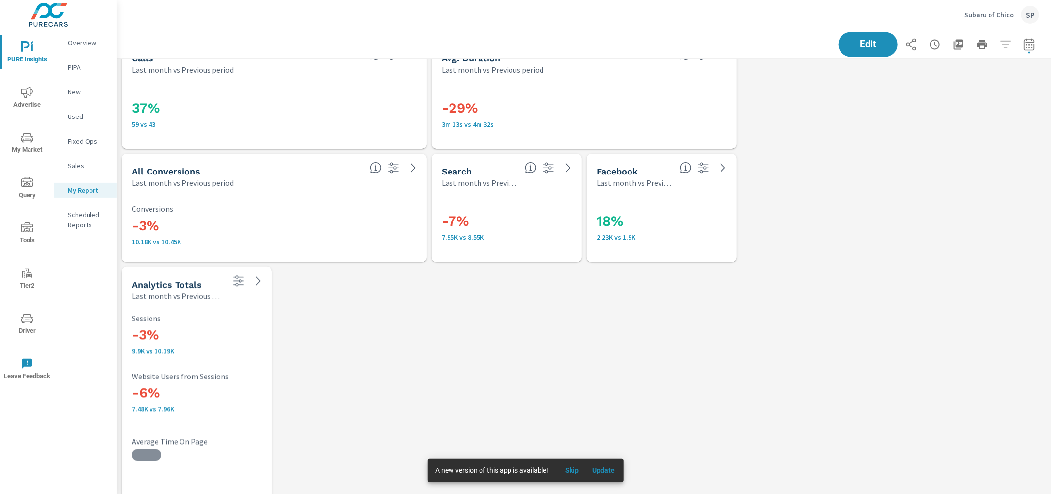
scroll to position [3527, 0]
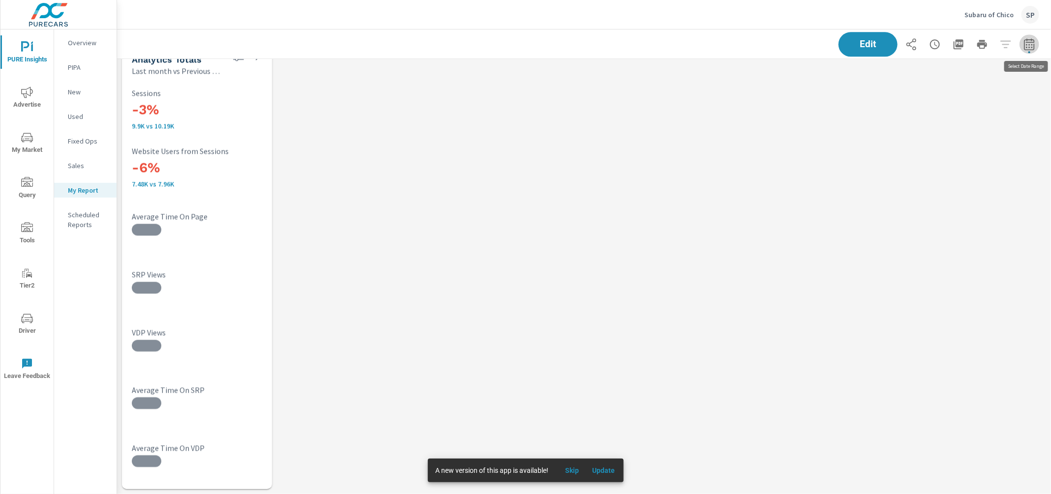
click at [1030, 44] on icon "button" at bounding box center [1029, 44] width 12 height 12
select select "Last month"
select select "Previous period"
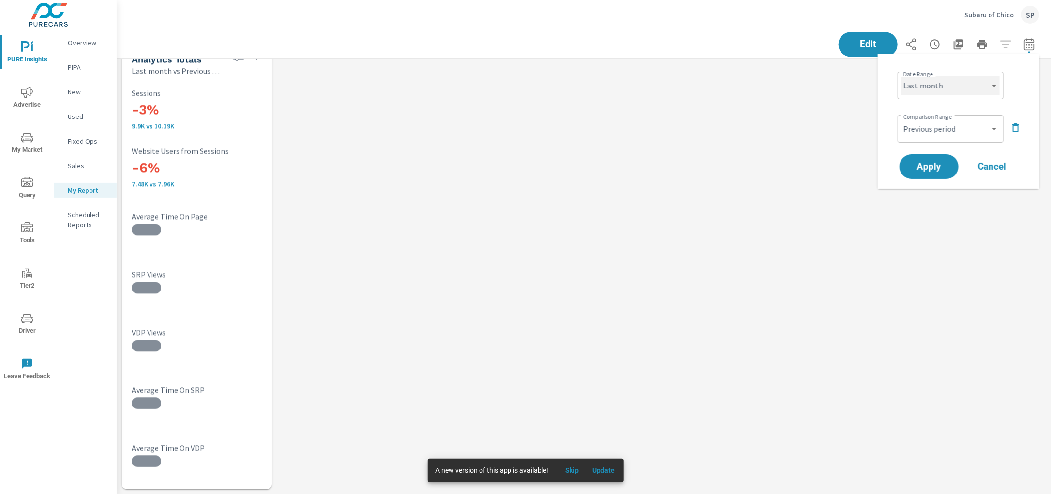
click at [955, 92] on select "Custom Yesterday Last week Last 7 days Last 14 days Last 30 days Last 45 days L…" at bounding box center [950, 86] width 98 height 20
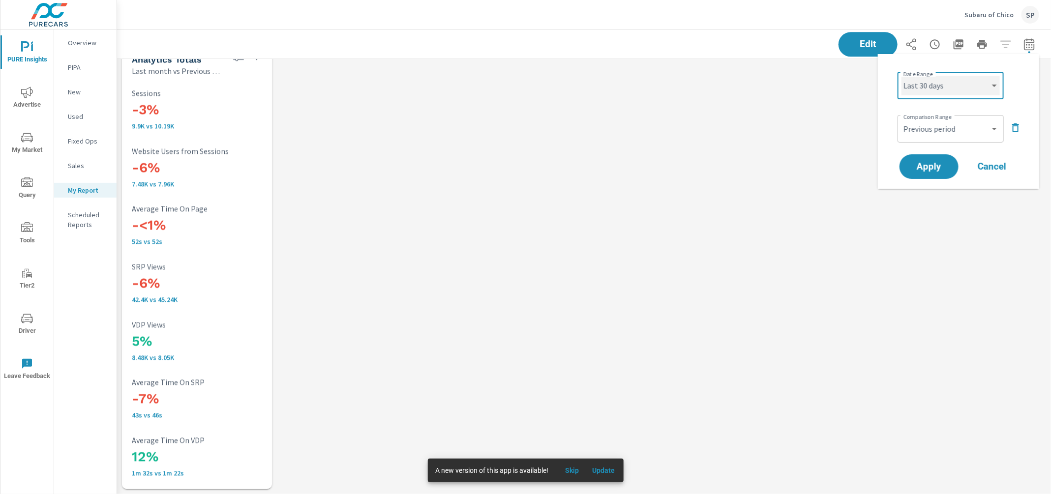
click at [901, 76] on select "Custom Yesterday Last week Last 7 days Last 14 days Last 30 days Last 45 days L…" at bounding box center [950, 86] width 98 height 20
select select "Last 30 days"
click at [925, 162] on span "Apply" at bounding box center [928, 166] width 40 height 9
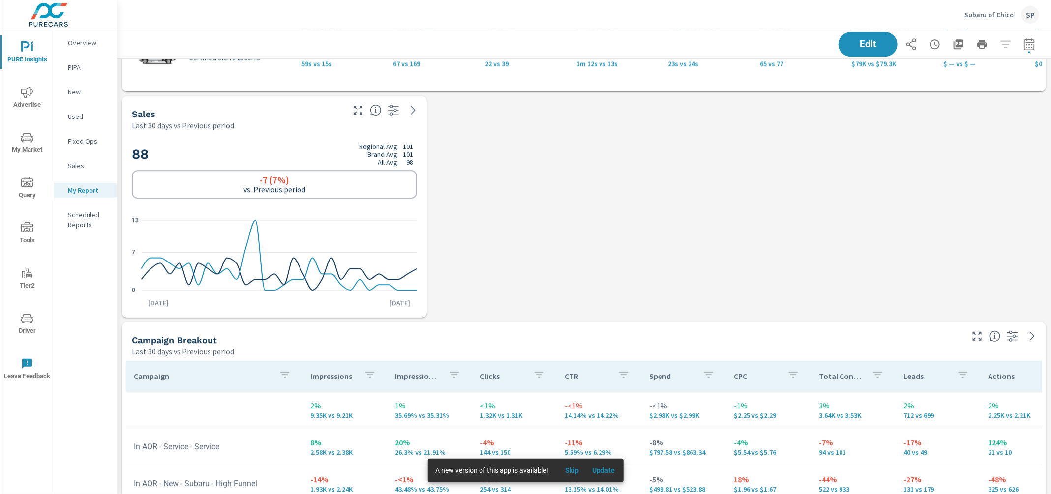
scroll to position [1661, 0]
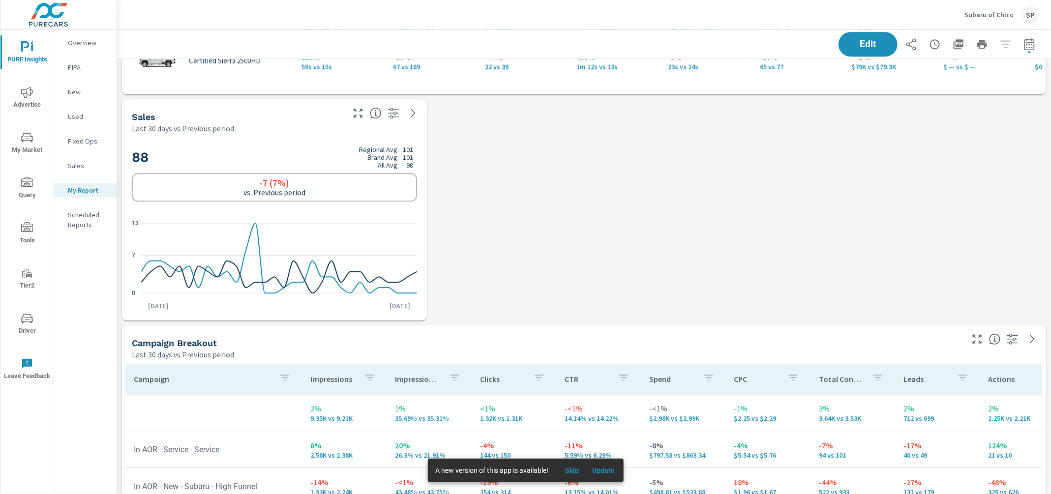
drag, startPoint x: 259, startPoint y: 111, endPoint x: 366, endPoint y: 128, distance: 108.6
click at [366, 128] on div "Sales Last 30 days vs Previous period" at bounding box center [274, 116] width 305 height 34
click at [871, 44] on span "Edit" at bounding box center [868, 43] width 40 height 9
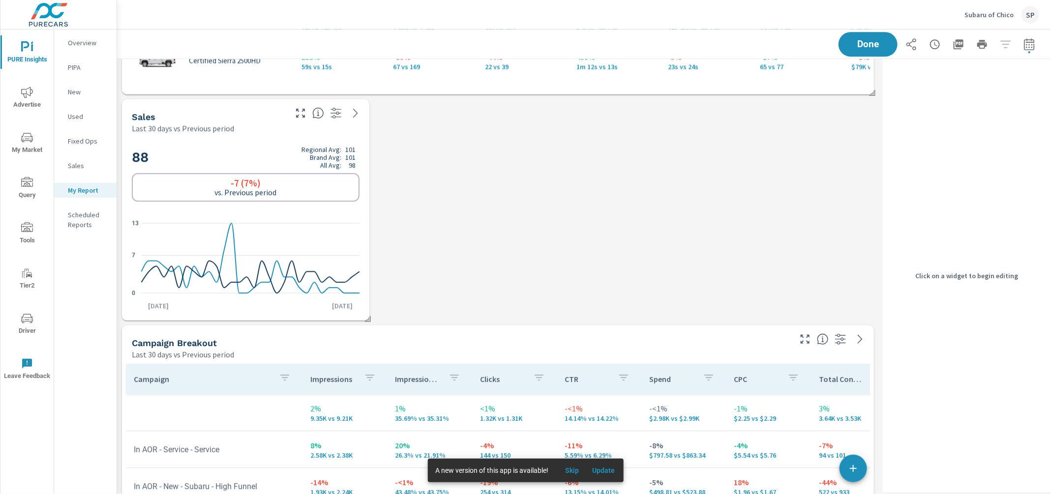
click at [277, 120] on div "Sales" at bounding box center [208, 116] width 153 height 11
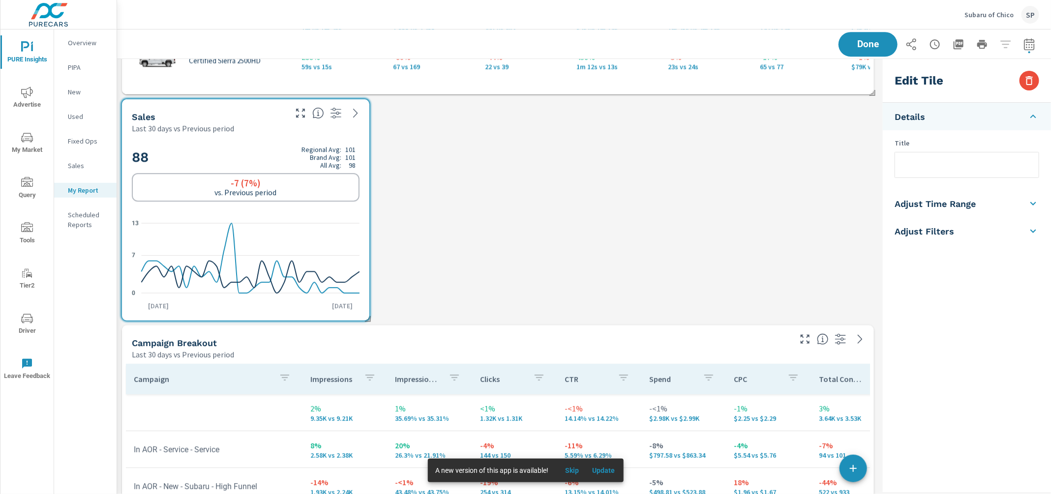
click at [1002, 198] on li "Adjust Time Range" at bounding box center [966, 204] width 168 height 28
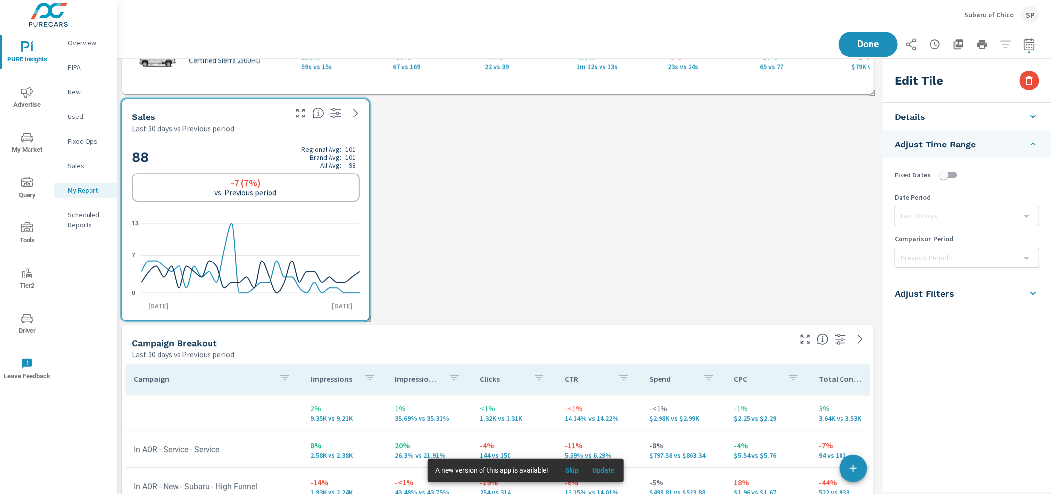
click at [948, 178] on input "checkbox" at bounding box center [943, 175] width 56 height 19
checkbox input "true"
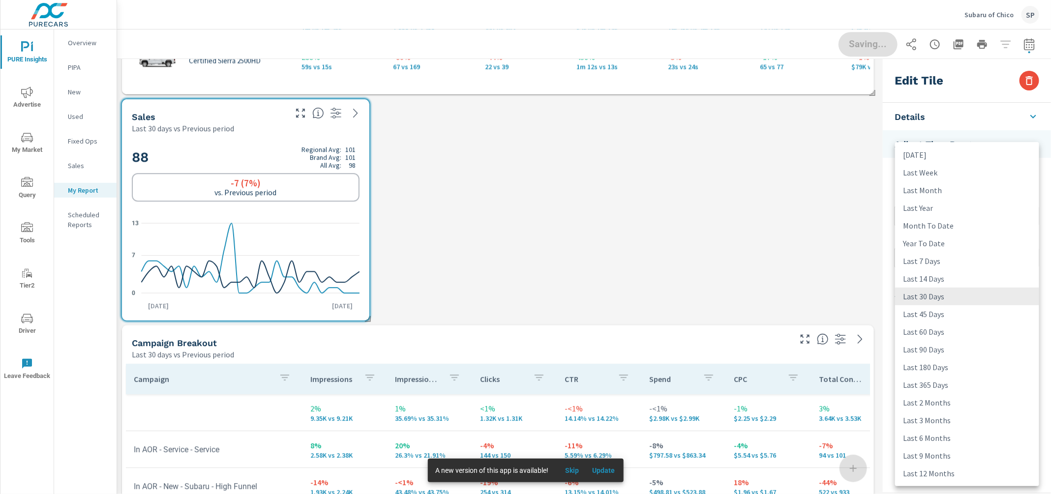
click at [942, 218] on body "PURE Insights Advertise My Market Query Tools Tier2 Driver Leave Feedback Overv…" at bounding box center [525, 247] width 1051 height 494
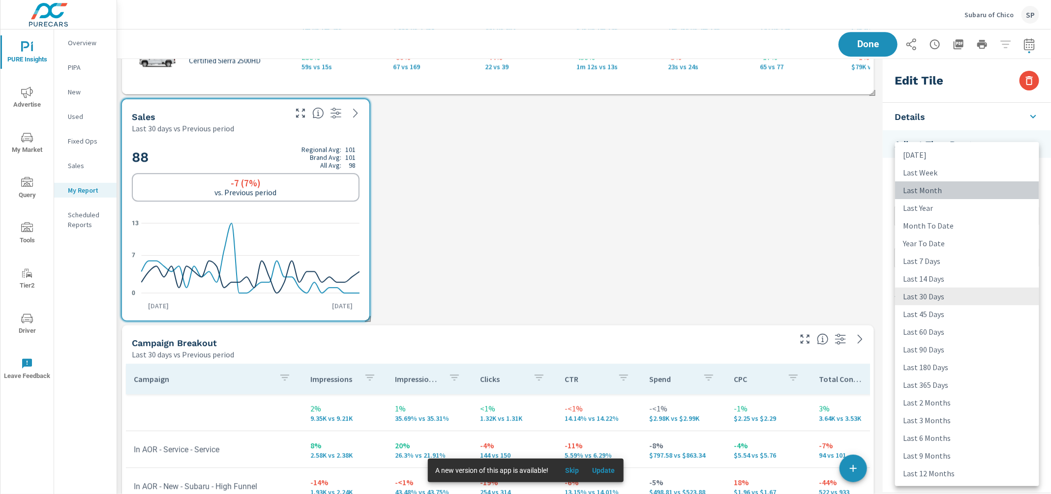
click at [933, 191] on li "Last Month" at bounding box center [967, 190] width 144 height 18
type input "lastMonth"
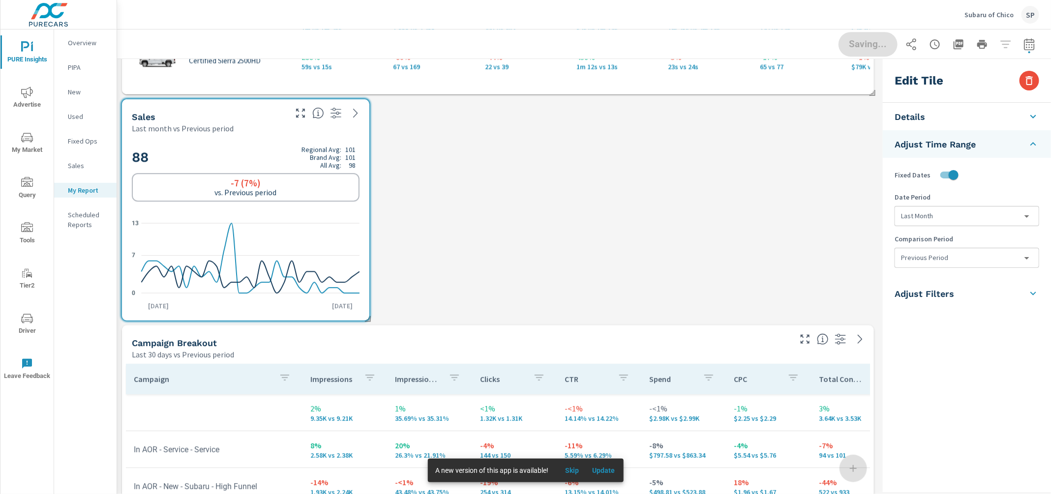
click at [928, 262] on body "PURE Insights Advertise My Market Query Tools Tier2 Driver Leave Feedback Overv…" at bounding box center [525, 247] width 1051 height 494
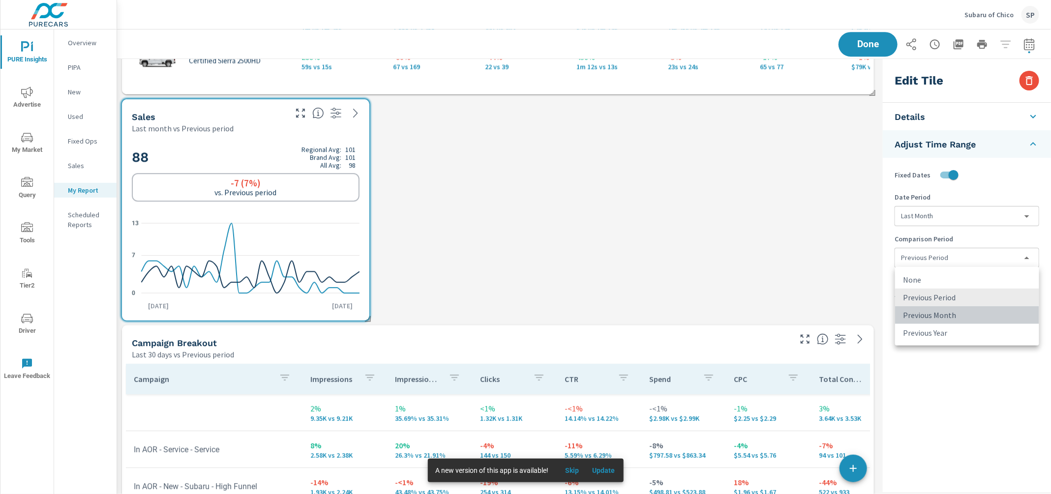
click at [921, 313] on li "Previous Month" at bounding box center [967, 315] width 144 height 18
type input "lastMonth"
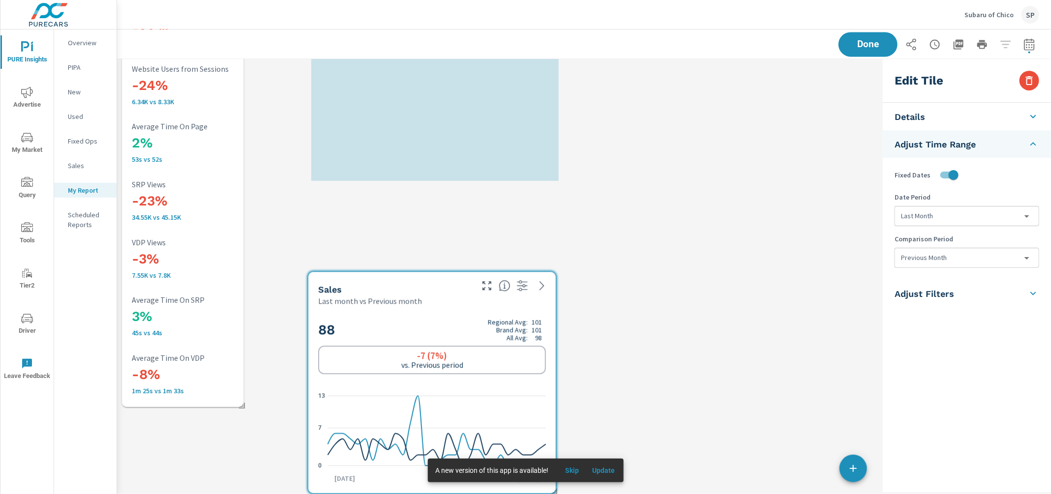
scroll to position [3301, 0]
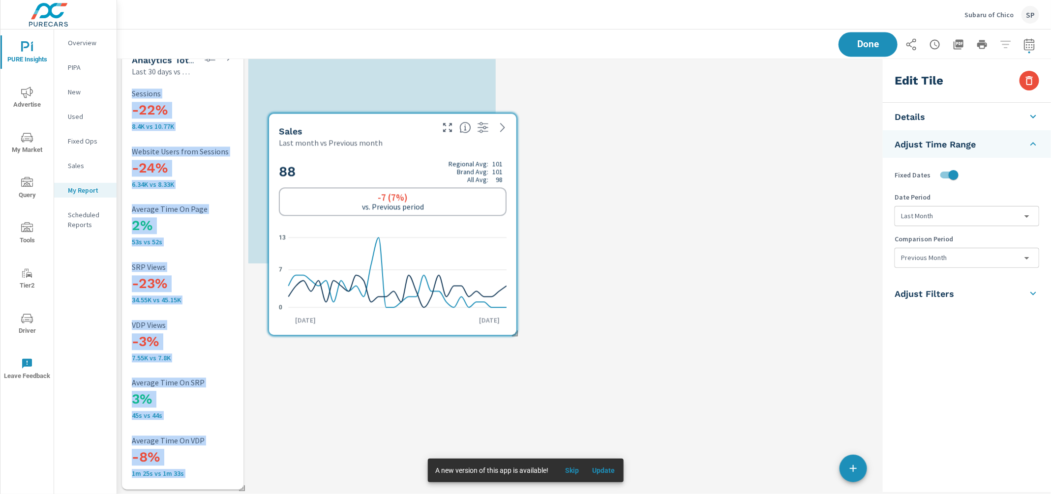
drag, startPoint x: 301, startPoint y: 133, endPoint x: 446, endPoint y: 143, distance: 144.9
click at [446, 148] on div "88 Regional Avg: 101 Brand Avg: 101 All Avg: 98 -7 (7%) vs. Previous period 0 7…" at bounding box center [392, 241] width 247 height 187
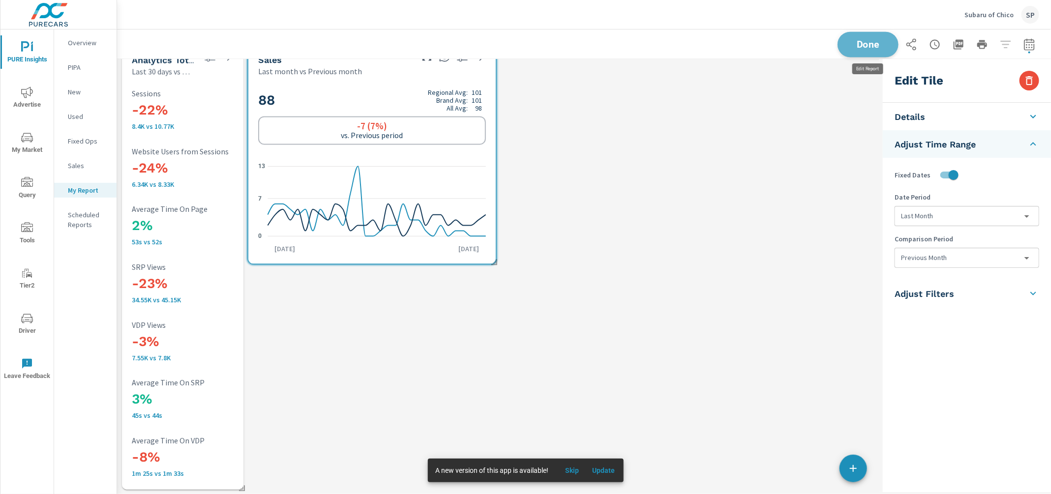
click at [868, 42] on span "Done" at bounding box center [868, 43] width 40 height 9
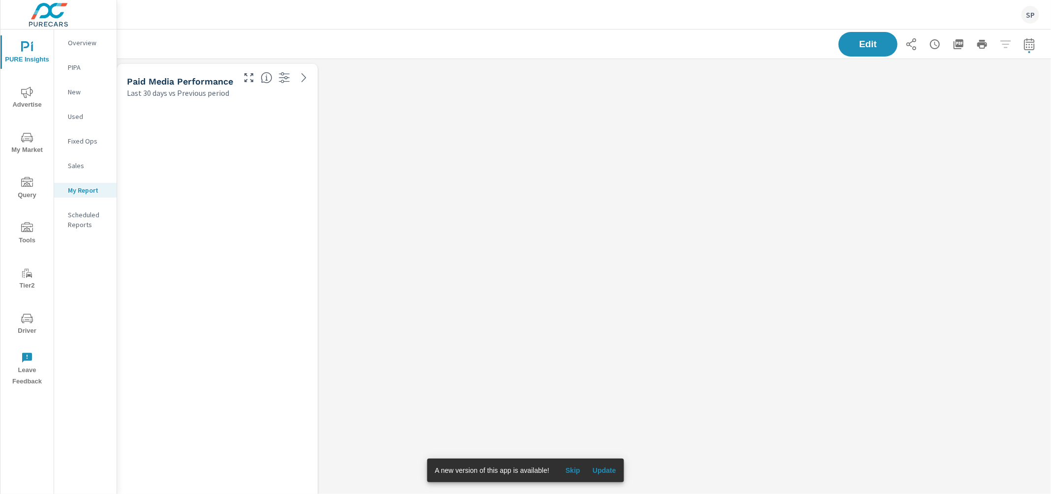
scroll to position [3736, 934]
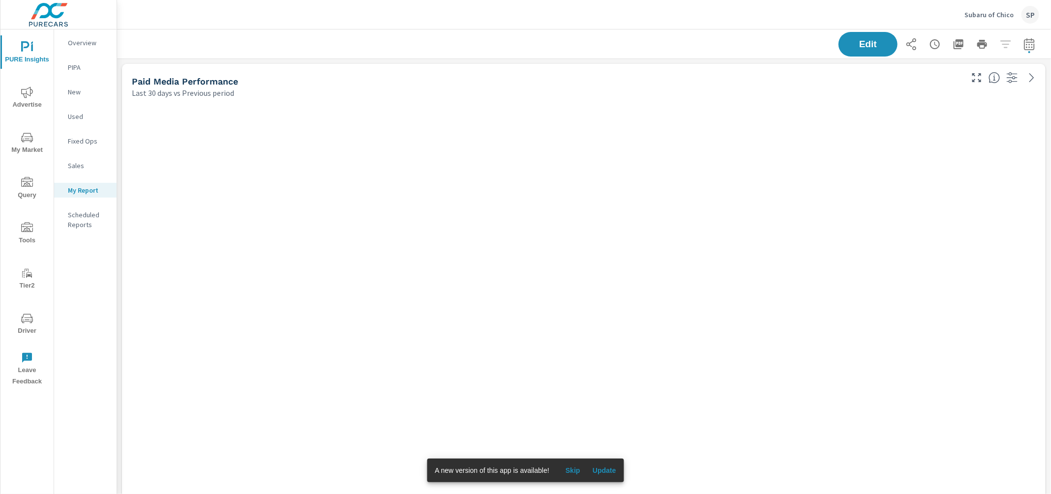
scroll to position [3736, 934]
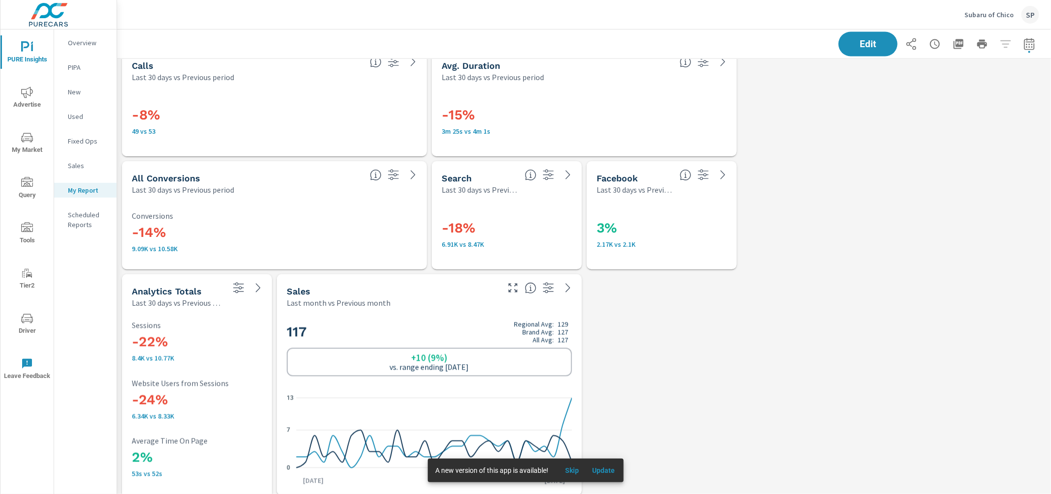
scroll to position [3064, 0]
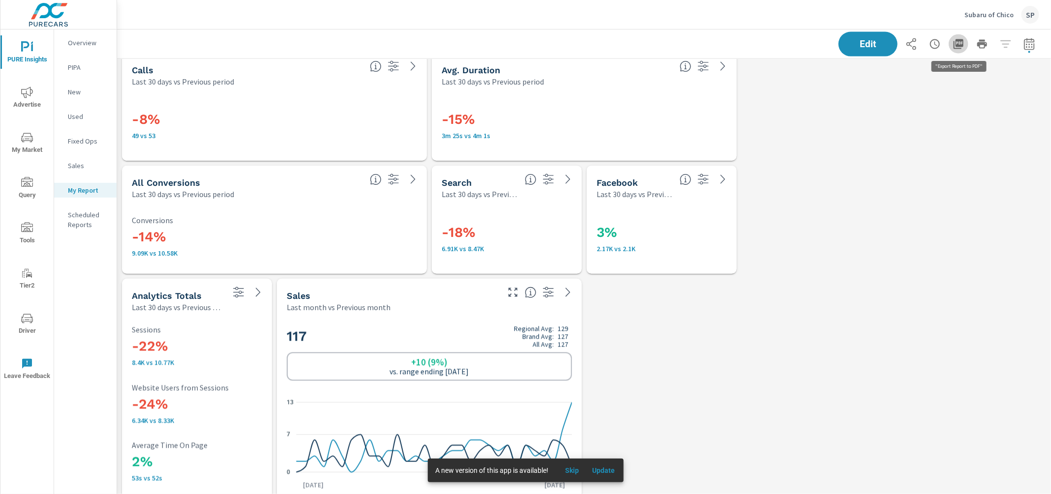
click at [960, 44] on icon "button" at bounding box center [958, 44] width 12 height 12
click at [991, 11] on p "Subaru of Chico" at bounding box center [988, 14] width 49 height 9
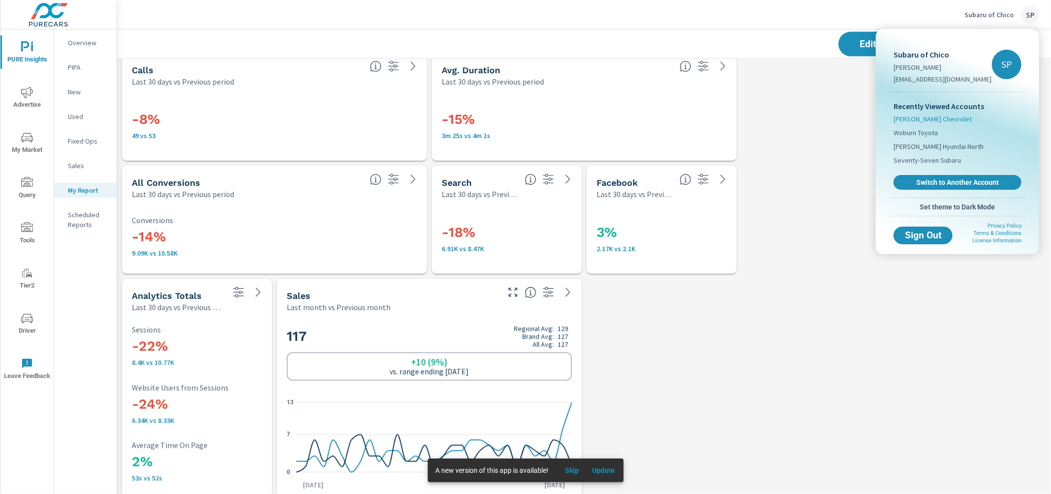
click at [930, 113] on li "Salvadore Chevrolet" at bounding box center [957, 119] width 128 height 14
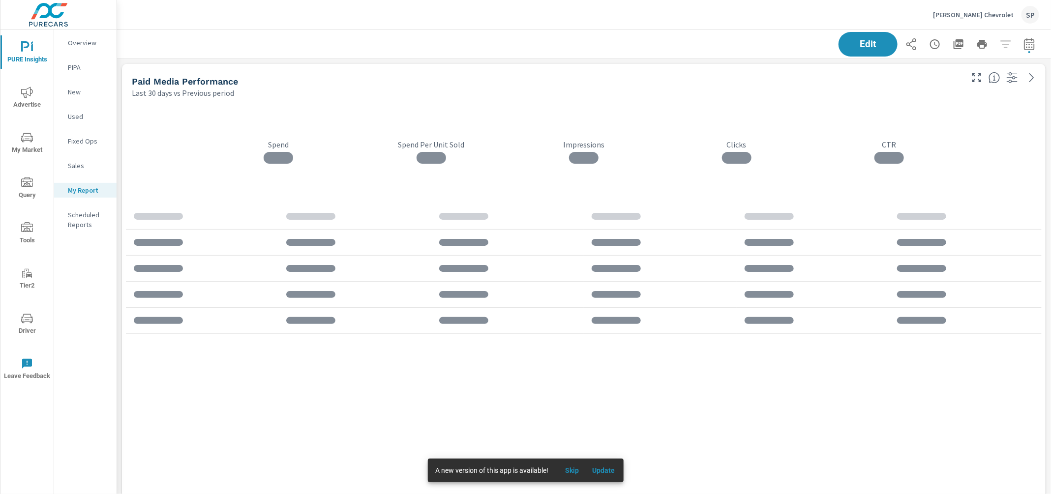
scroll to position [3736, 934]
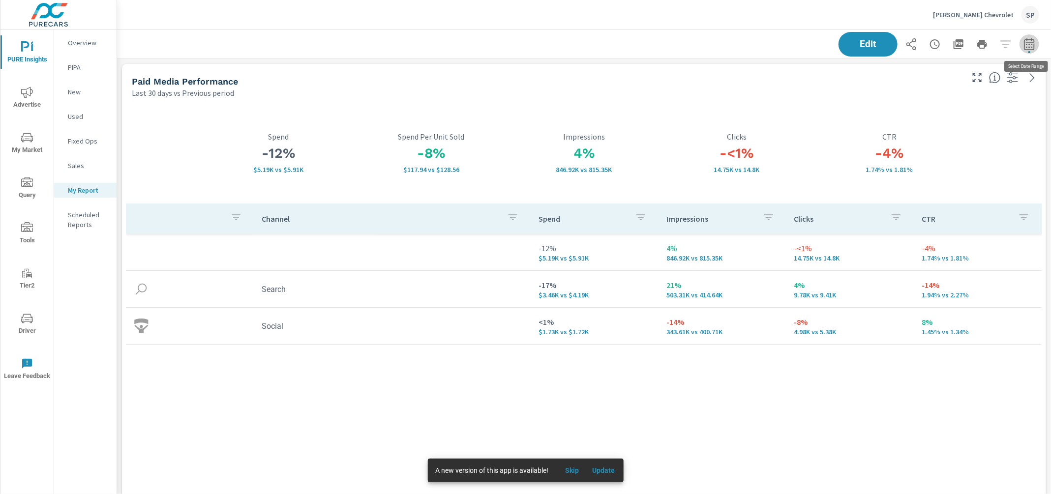
click at [1029, 50] on button "button" at bounding box center [1029, 44] width 20 height 20
select select "Last 30 days"
select select "Previous period"
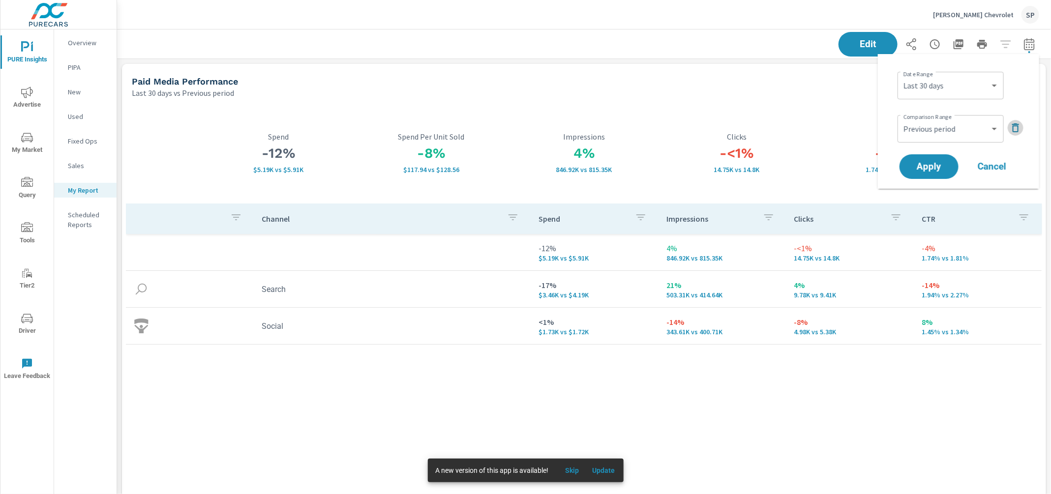
click at [1014, 128] on icon "button" at bounding box center [1015, 128] width 12 height 12
click at [929, 136] on span "Apply" at bounding box center [928, 139] width 40 height 9
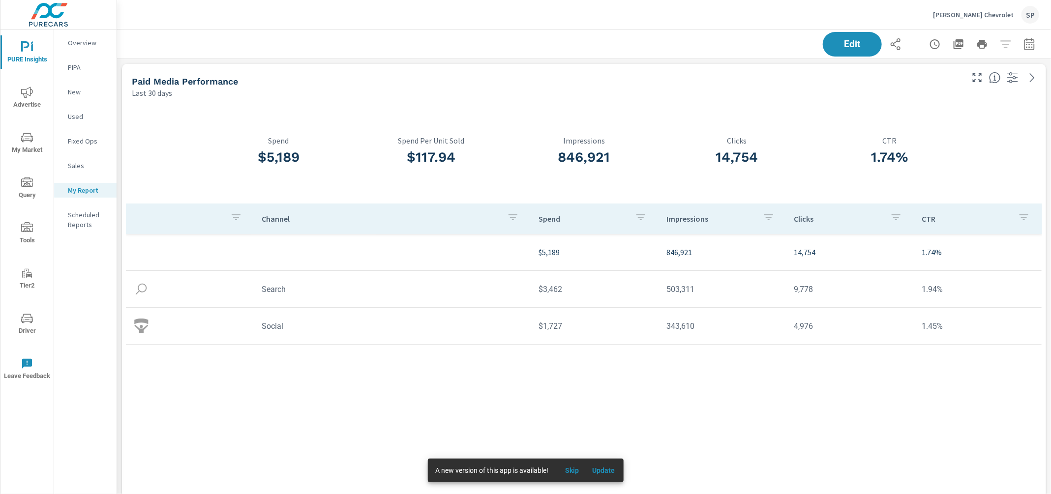
click at [648, 30] on div "Edit" at bounding box center [584, 43] width 910 height 29
click at [1032, 44] on icon "button" at bounding box center [1029, 44] width 12 height 12
select select "Last 30 days"
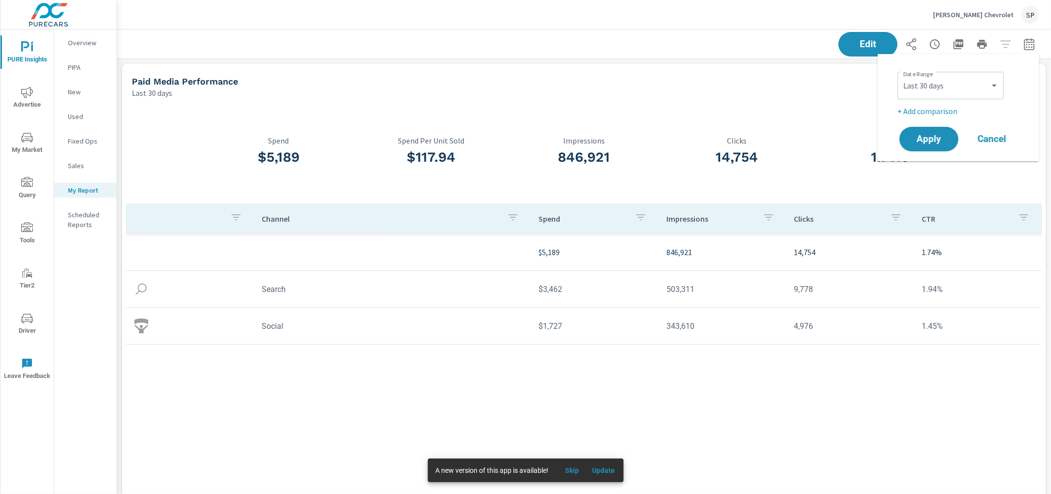
click at [938, 110] on p "+ Add comparison" at bounding box center [960, 111] width 126 height 12
select select "Previous period"
click at [922, 167] on span "Apply" at bounding box center [928, 166] width 40 height 9
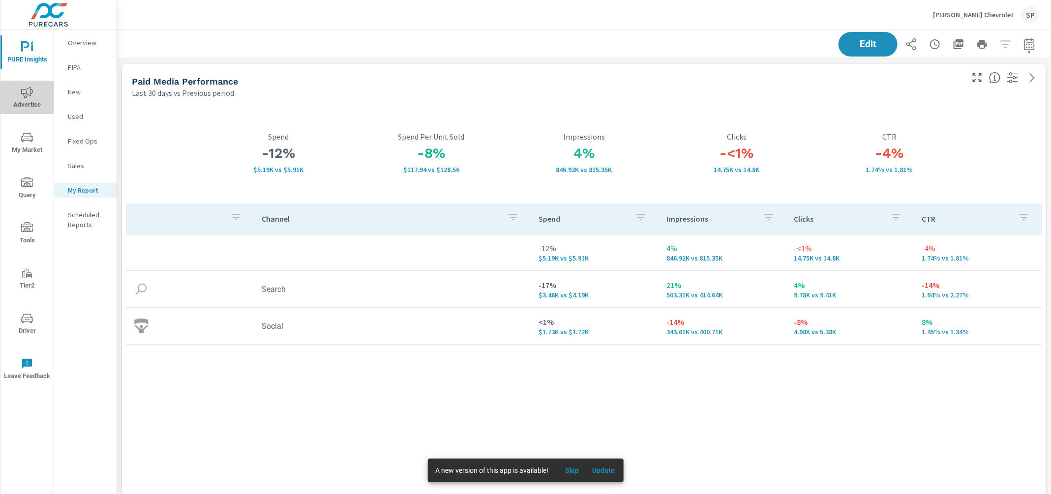
click at [21, 96] on icon "nav menu" at bounding box center [27, 93] width 12 height 12
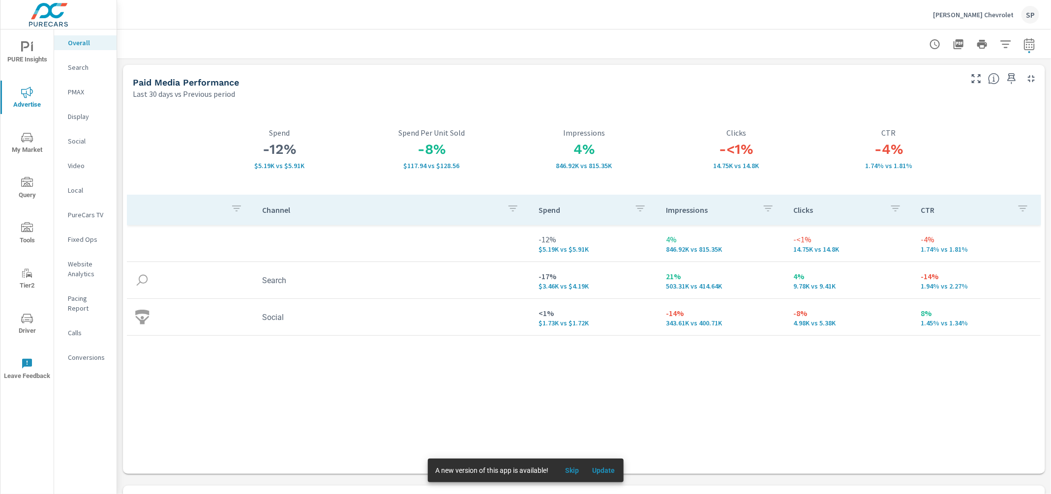
click at [973, 12] on p "Salvadore Chevrolet" at bounding box center [973, 14] width 81 height 9
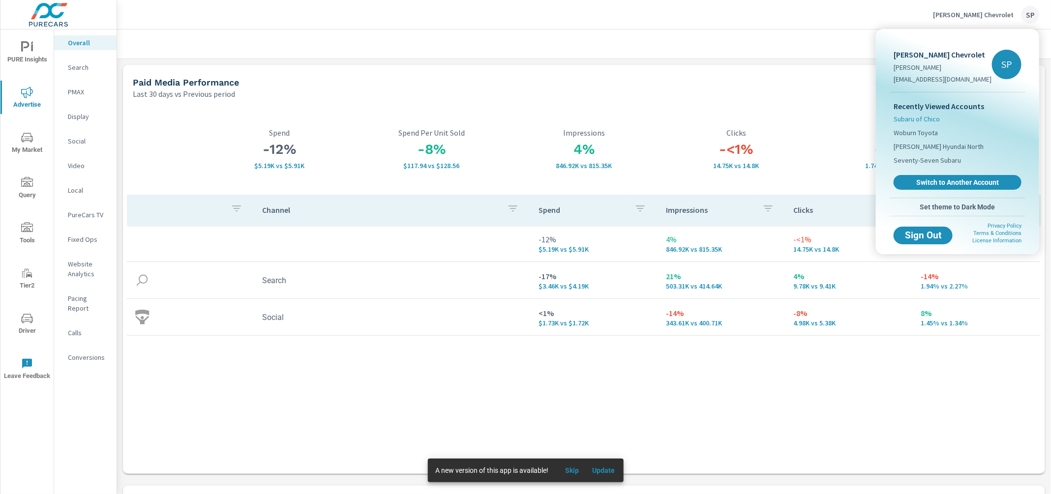
click at [917, 115] on span "Subaru of Chico" at bounding box center [916, 119] width 46 height 10
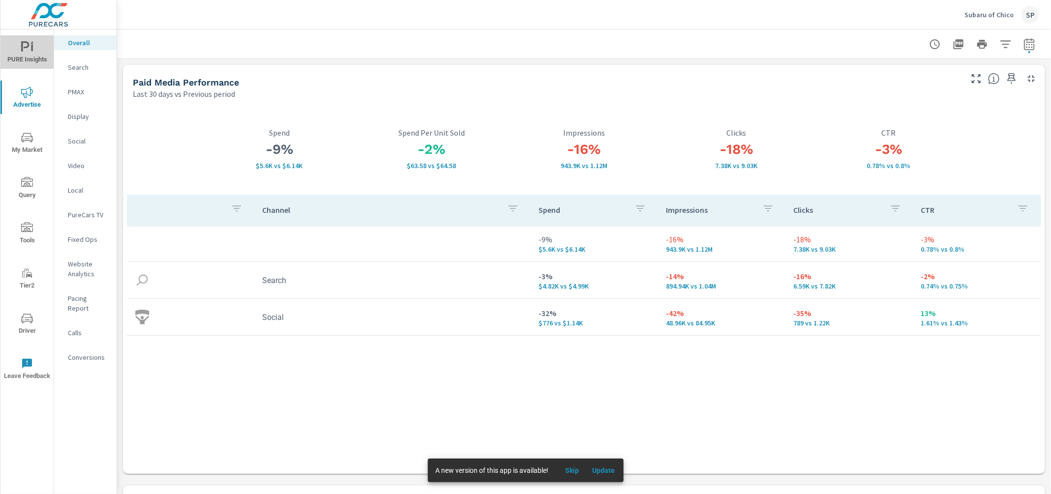
click at [21, 44] on span "PURE Insights" at bounding box center [26, 53] width 47 height 24
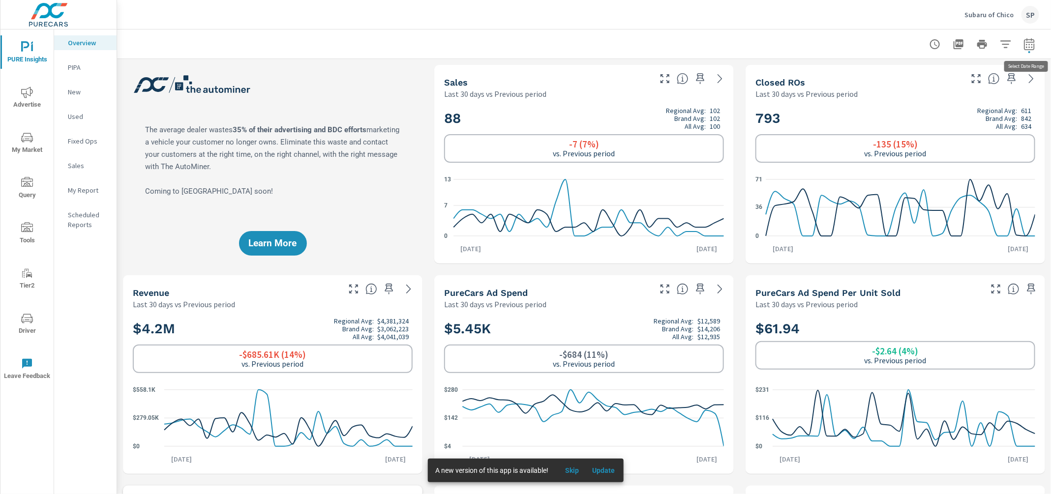
click at [1031, 44] on icon "button" at bounding box center [1029, 44] width 12 height 12
select select "Last 30 days"
select select "Previous period"
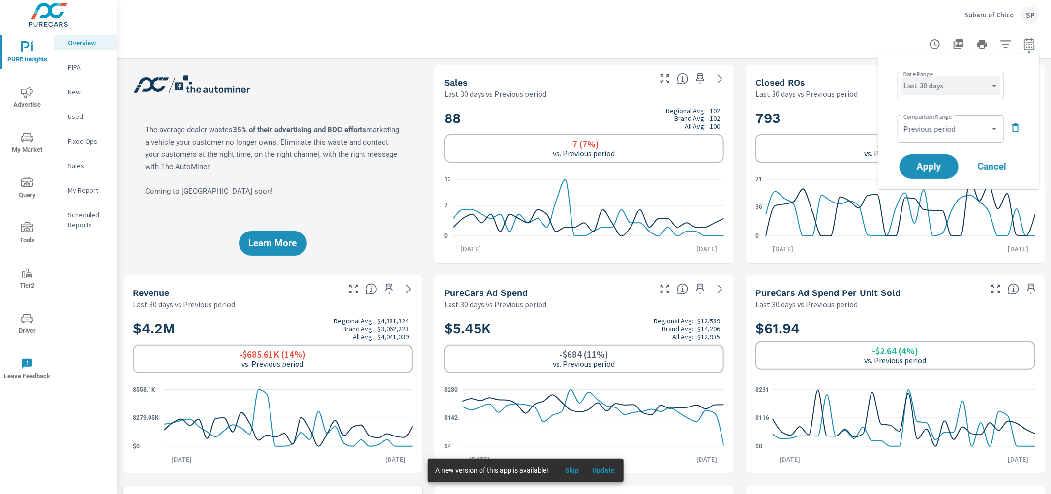
click at [960, 89] on select "Custom Yesterday Last week Last 7 days Last 14 days Last 30 days Last 45 days L…" at bounding box center [950, 86] width 98 height 20
click at [901, 76] on select "Custom Yesterday Last week Last 7 days Last 14 days Last 30 days Last 45 days L…" at bounding box center [950, 86] width 98 height 20
select select "Last month"
click at [933, 123] on select "Custom Previous period Previous month Previous year" at bounding box center [950, 129] width 98 height 20
click at [901, 119] on select "Custom Previous period Previous month Previous year" at bounding box center [950, 129] width 98 height 20
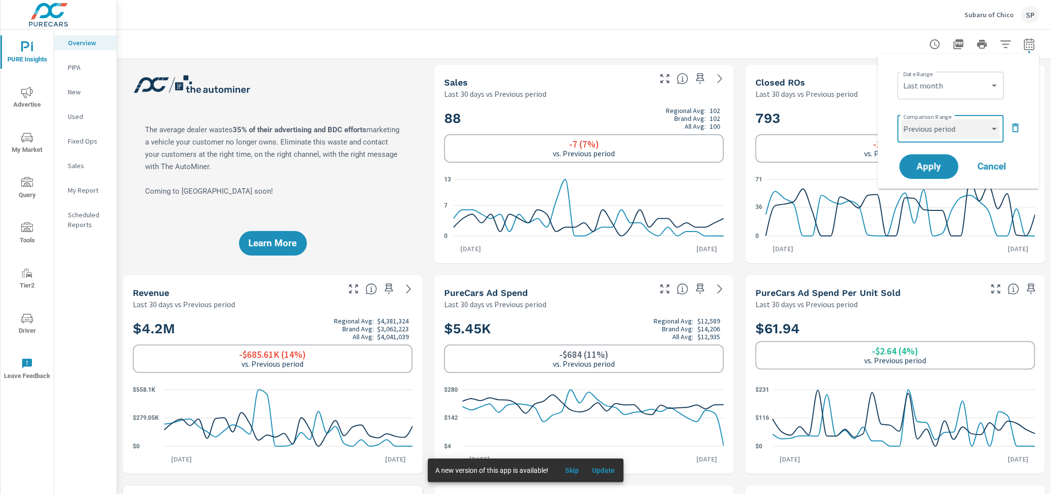
select select "Previous month"
click at [924, 173] on button "Apply" at bounding box center [928, 167] width 61 height 26
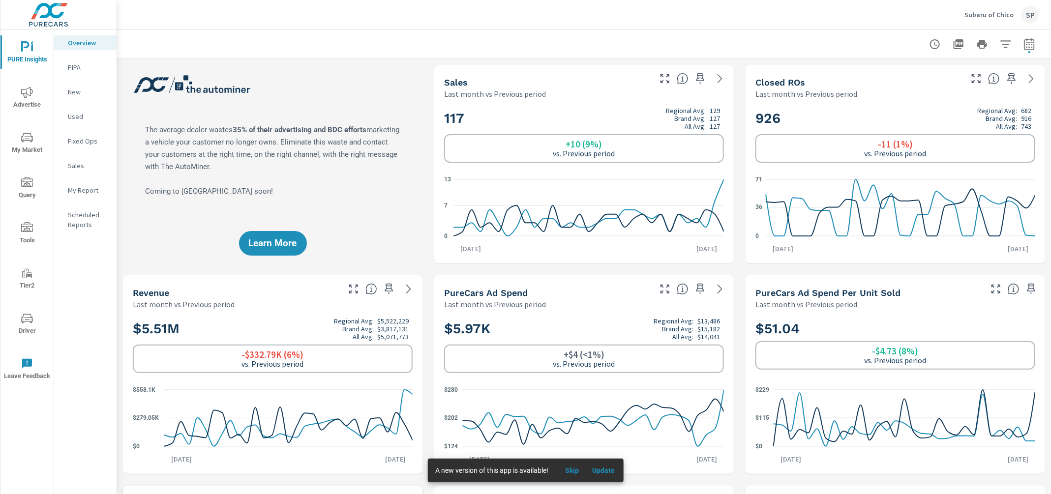
click at [560, 32] on div at bounding box center [584, 43] width 910 height 29
click at [988, 15] on p "Subaru of Chico" at bounding box center [988, 14] width 49 height 9
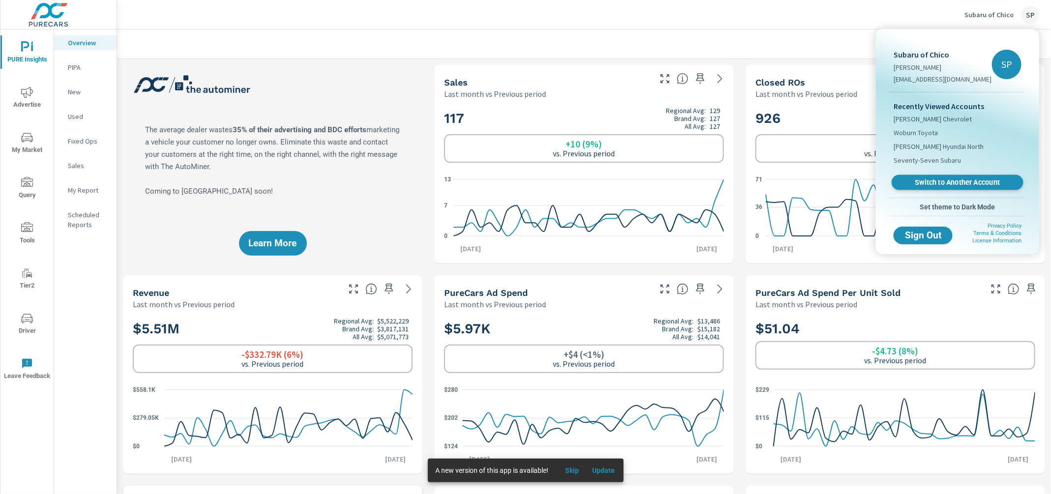
click at [938, 179] on span "Switch to Another Account" at bounding box center [957, 182] width 120 height 9
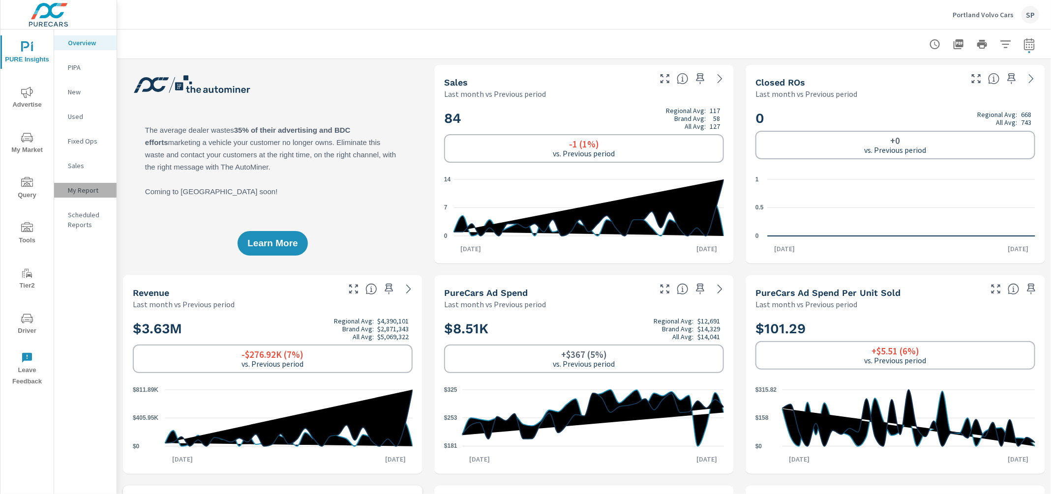
click at [84, 185] on p "My Report" at bounding box center [88, 190] width 41 height 10
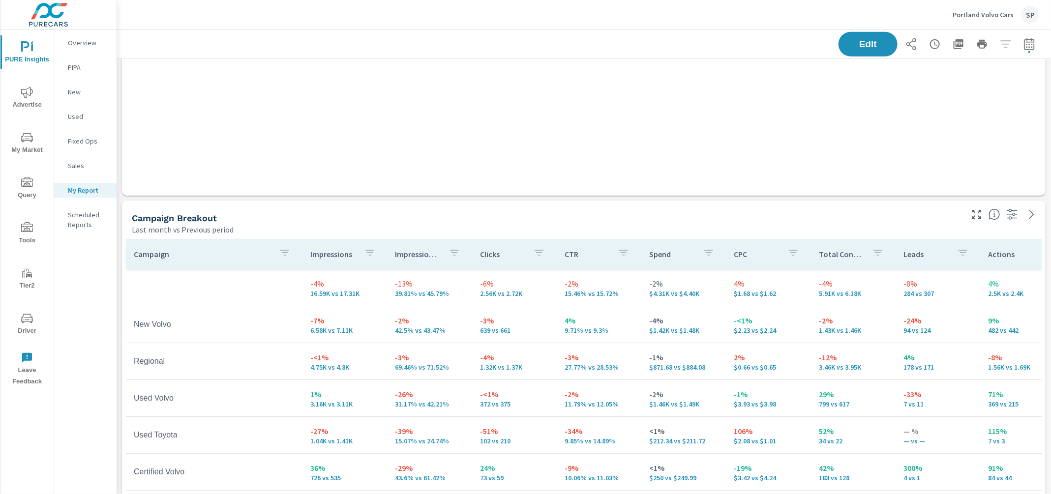
scroll to position [544, 0]
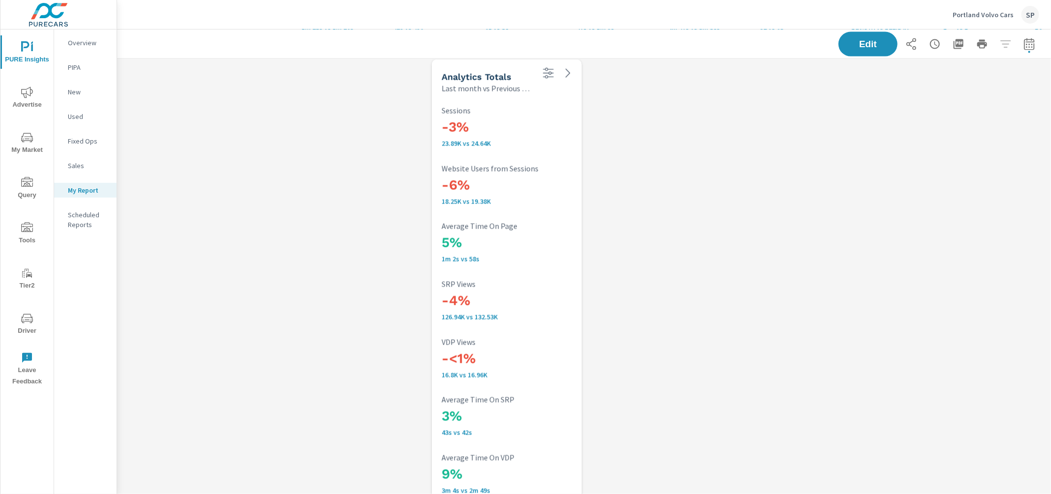
scroll to position [2961, 0]
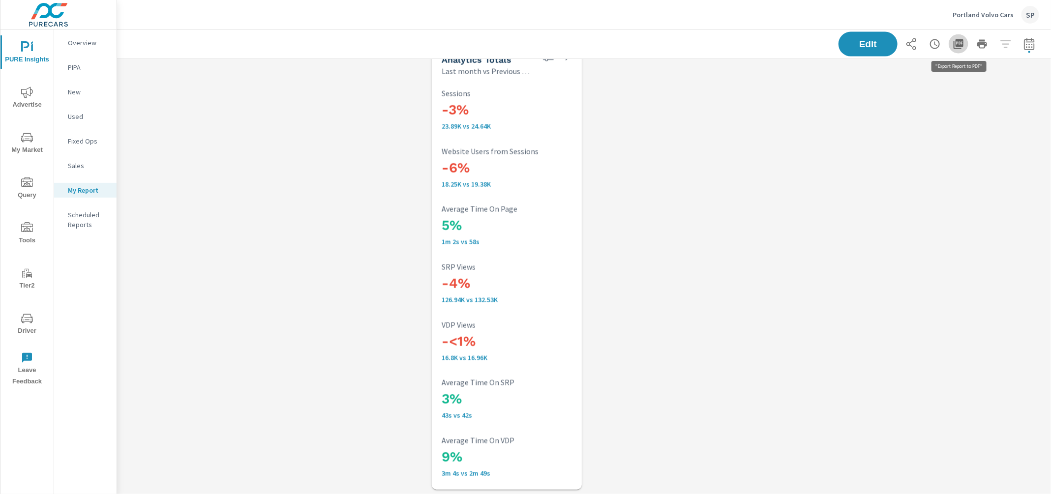
click at [959, 41] on icon "button" at bounding box center [958, 44] width 12 height 12
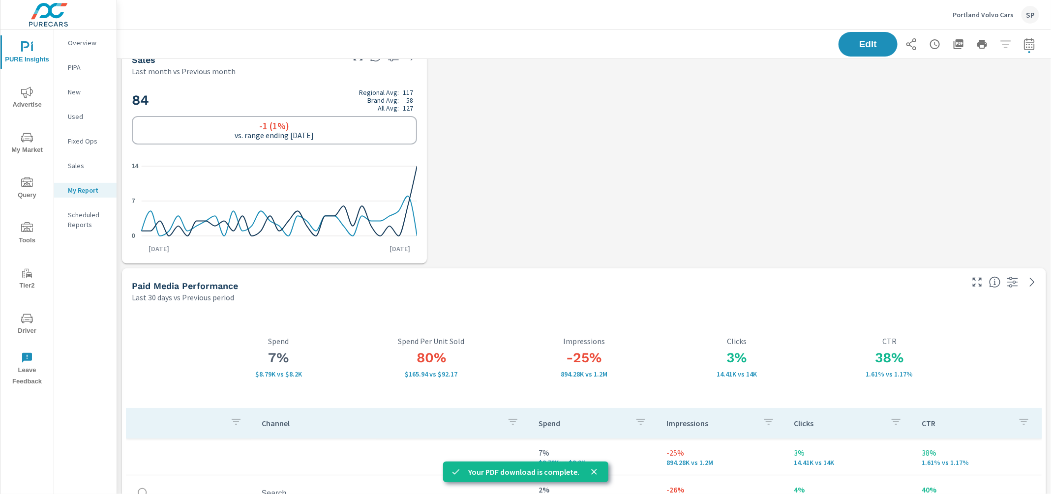
scroll to position [0, 0]
